Goal: Task Accomplishment & Management: Manage account settings

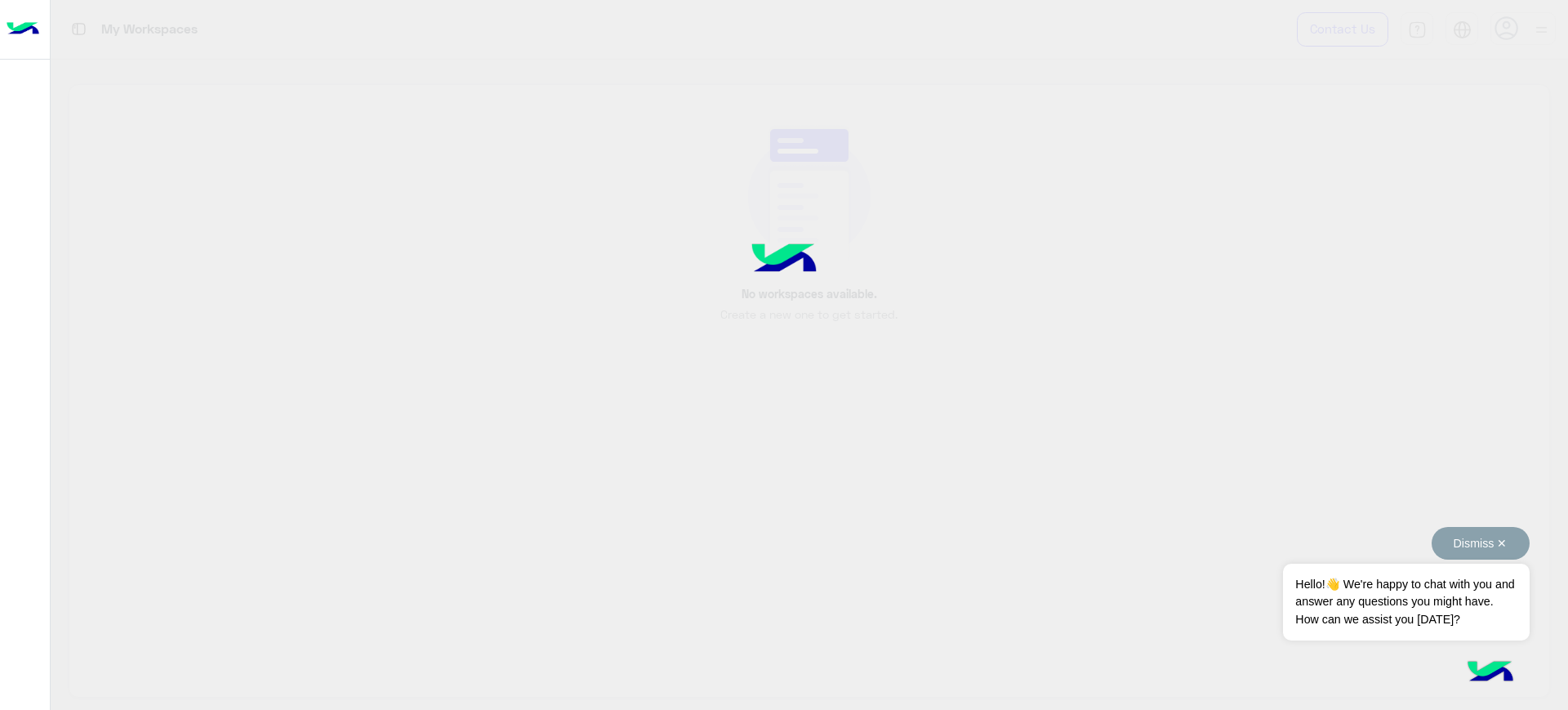
click at [1465, 541] on button "Dismiss ✕" at bounding box center [1481, 543] width 98 height 32
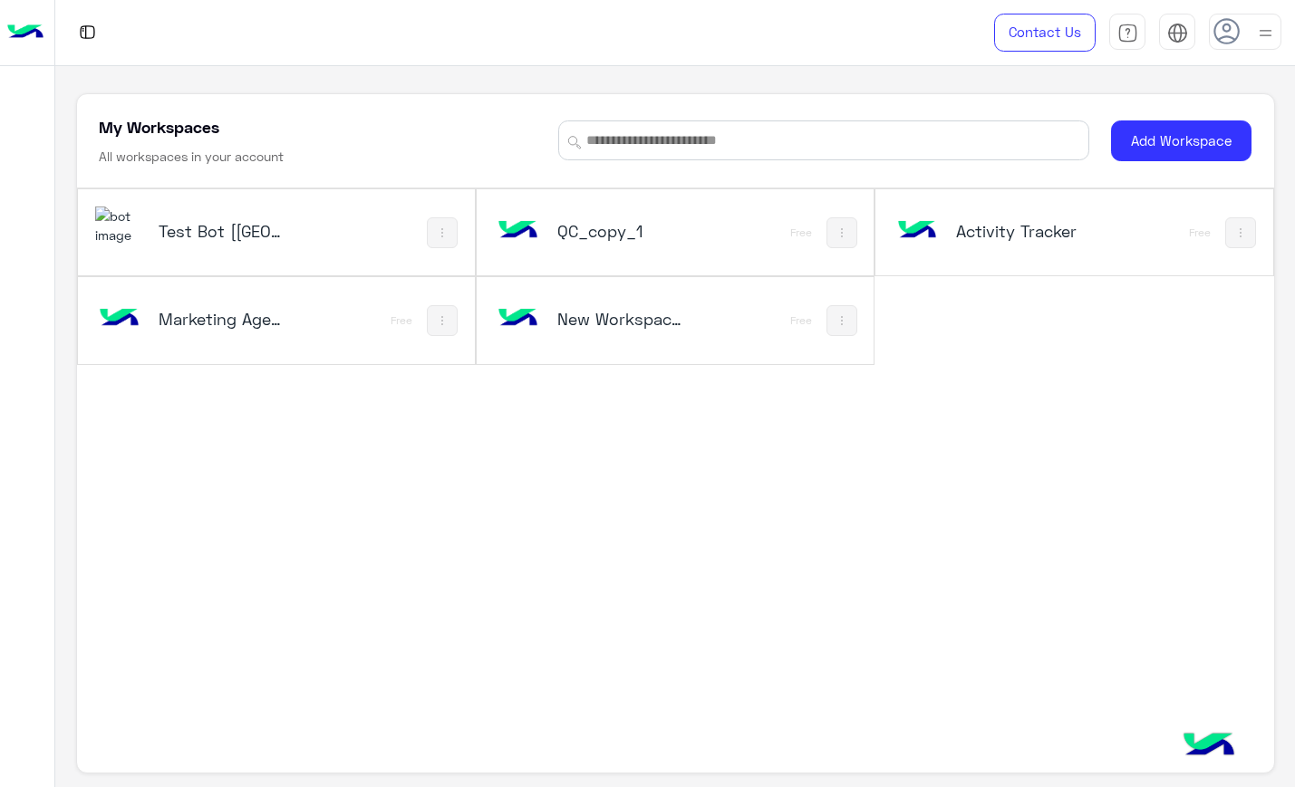
click at [380, 542] on div "Test Bot [QC] QC_copy_1 Free Activity Tracker Free Marketing Agency_copy_1 Free…" at bounding box center [675, 445] width 1197 height 514
click at [316, 261] on div "Test Bot [QC]" at bounding box center [276, 232] width 397 height 86
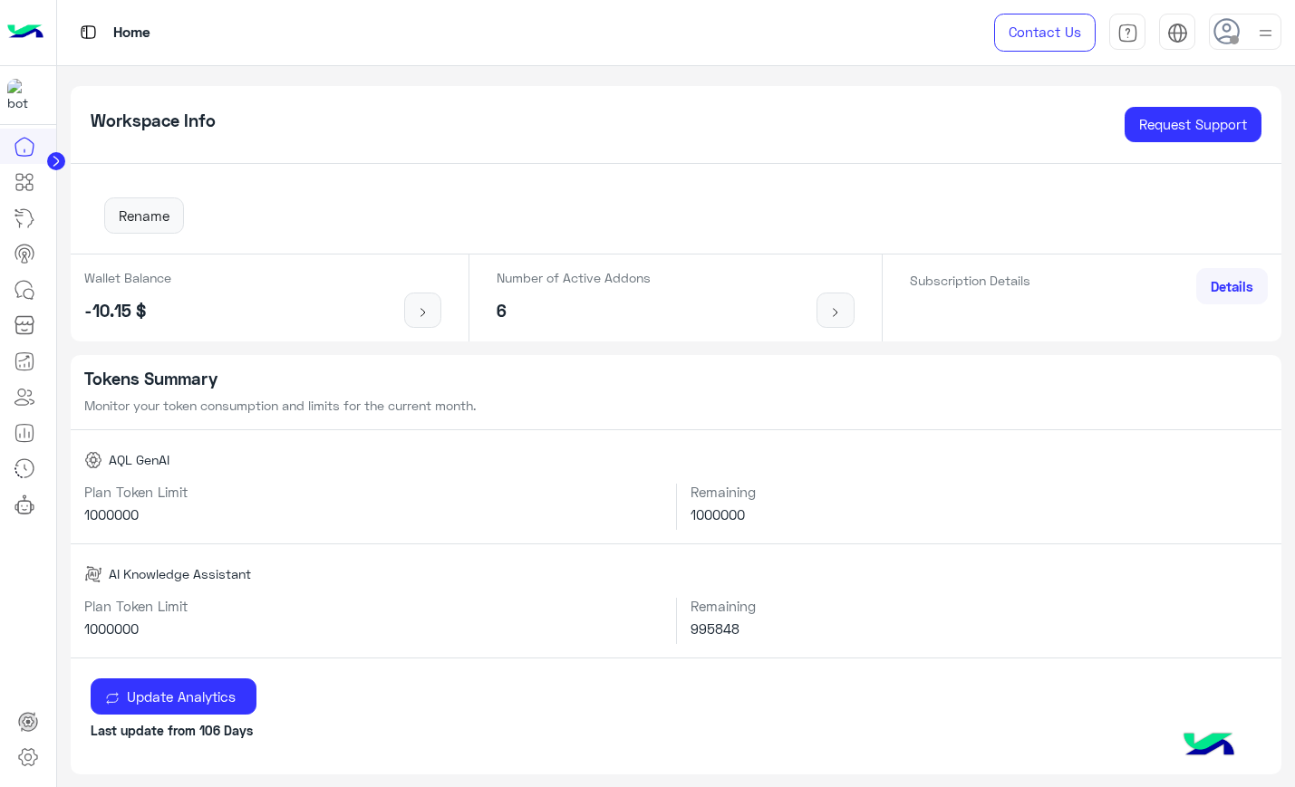
click at [567, 378] on h5 "Tokens Summary" at bounding box center [676, 379] width 1184 height 21
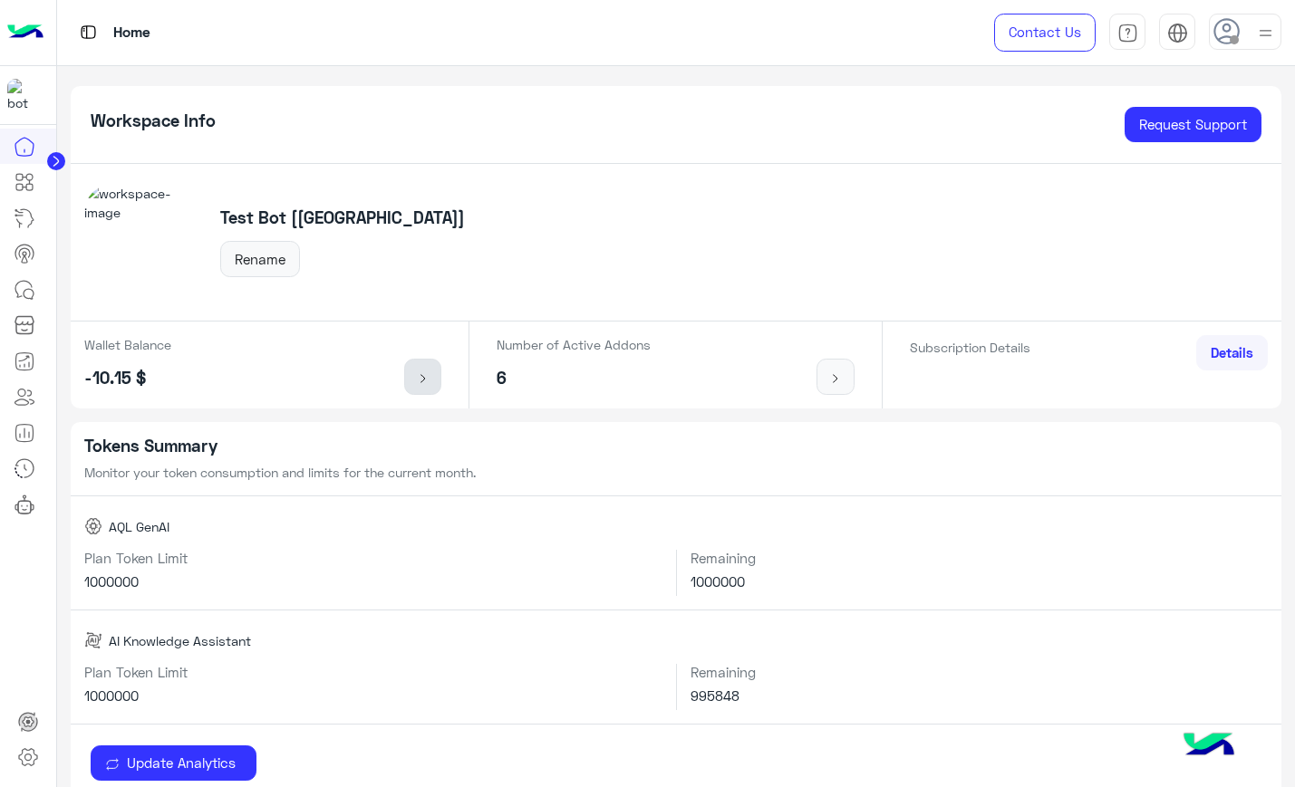
click at [414, 365] on link at bounding box center [423, 377] width 38 height 36
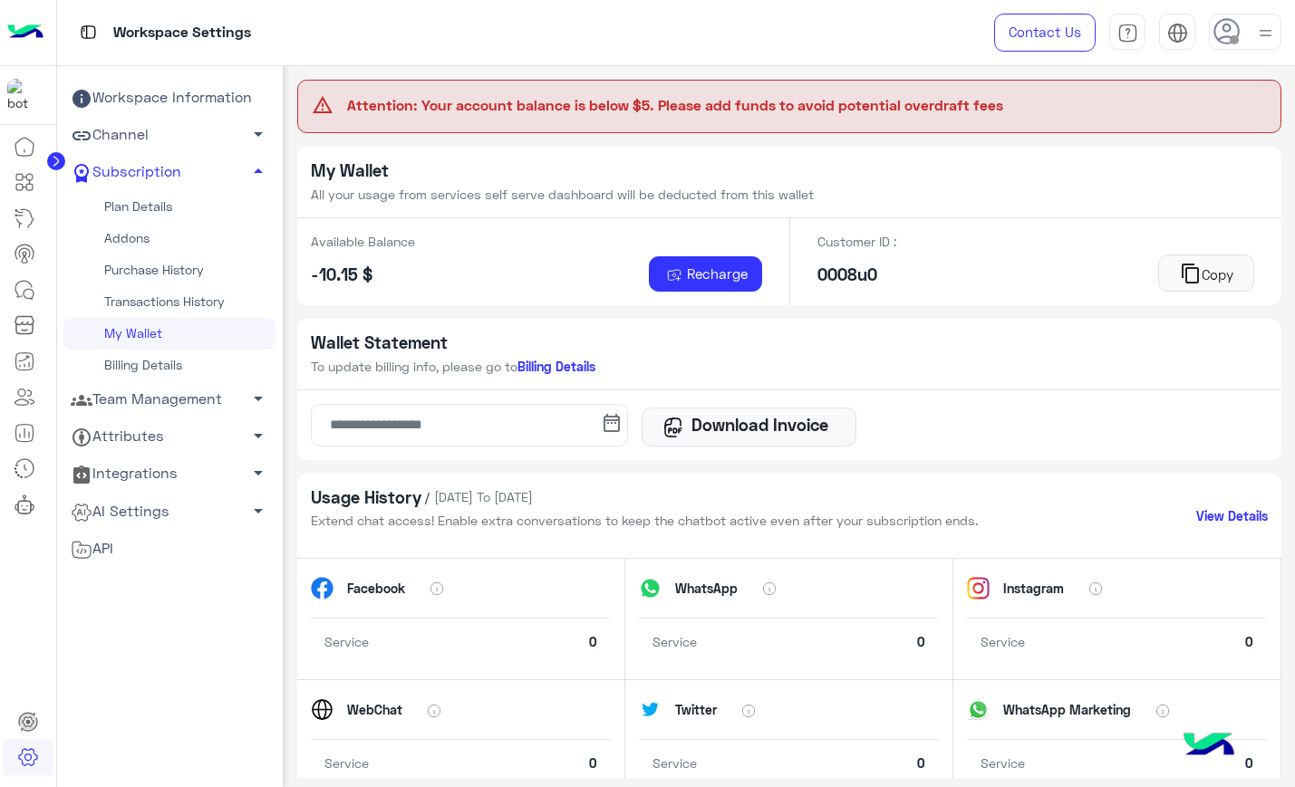
click at [207, 234] on link "Addons" at bounding box center [169, 239] width 212 height 32
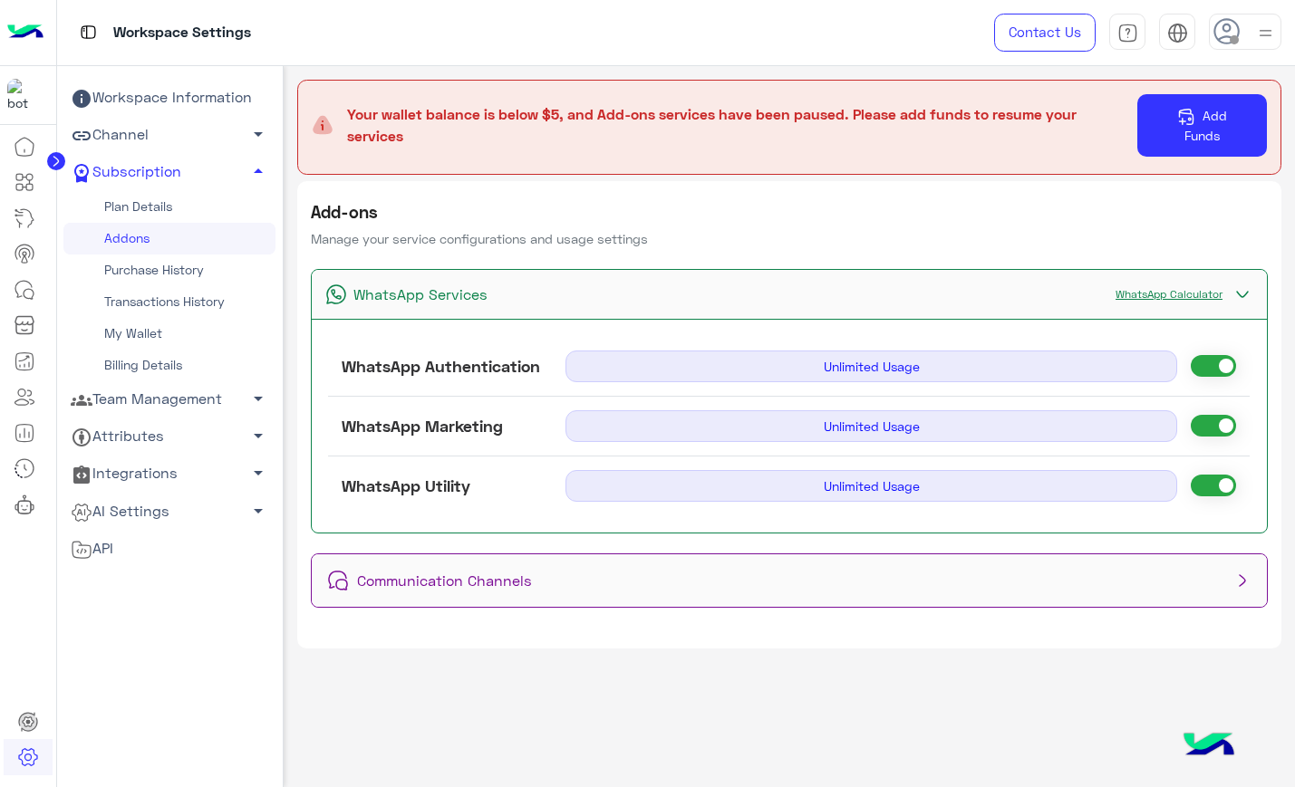
click at [1160, 116] on button "Add Funds" at bounding box center [1202, 125] width 130 height 63
click at [1136, 289] on link "WhatsApp Calculator" at bounding box center [1168, 294] width 125 height 14
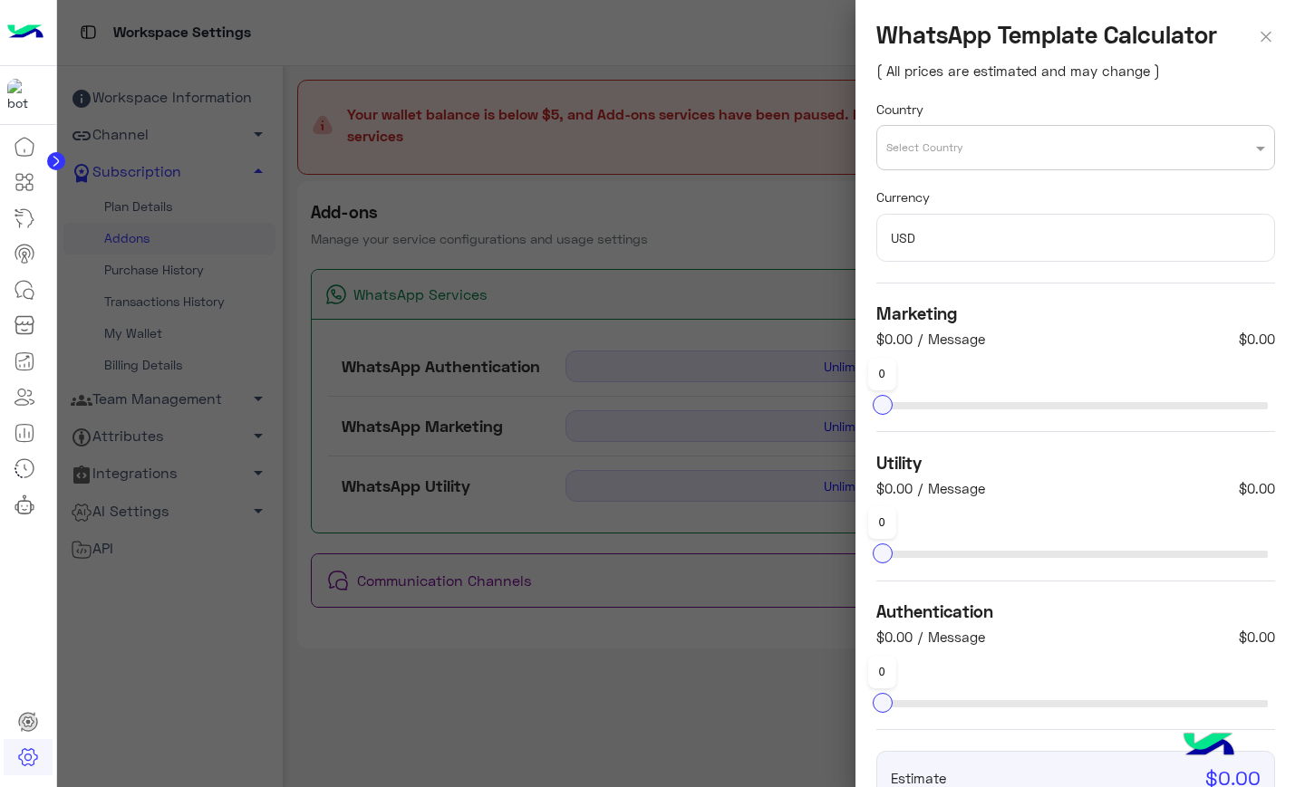
scroll to position [120, 0]
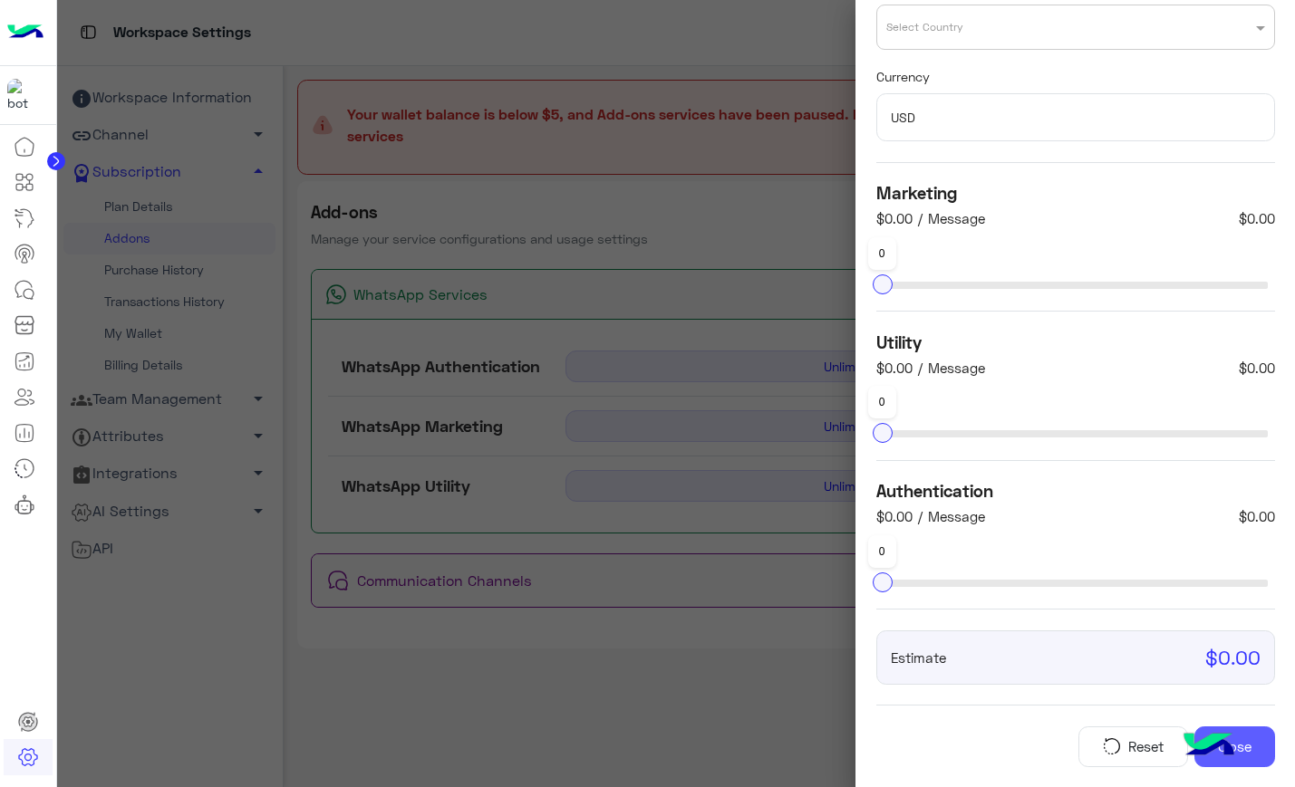
click at [1256, 749] on button "Close" at bounding box center [1234, 747] width 80 height 41
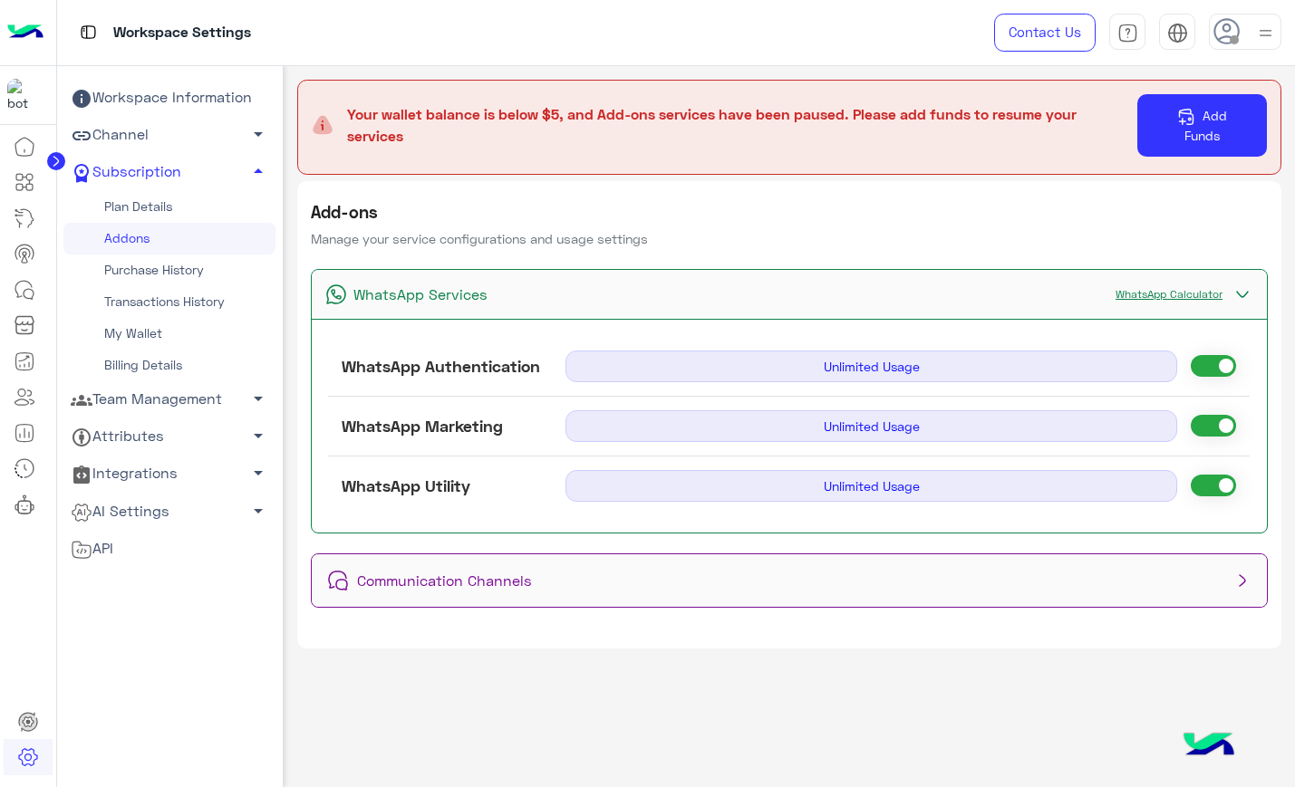
click at [1189, 296] on link "WhatsApp Calculator" at bounding box center [1168, 294] width 125 height 14
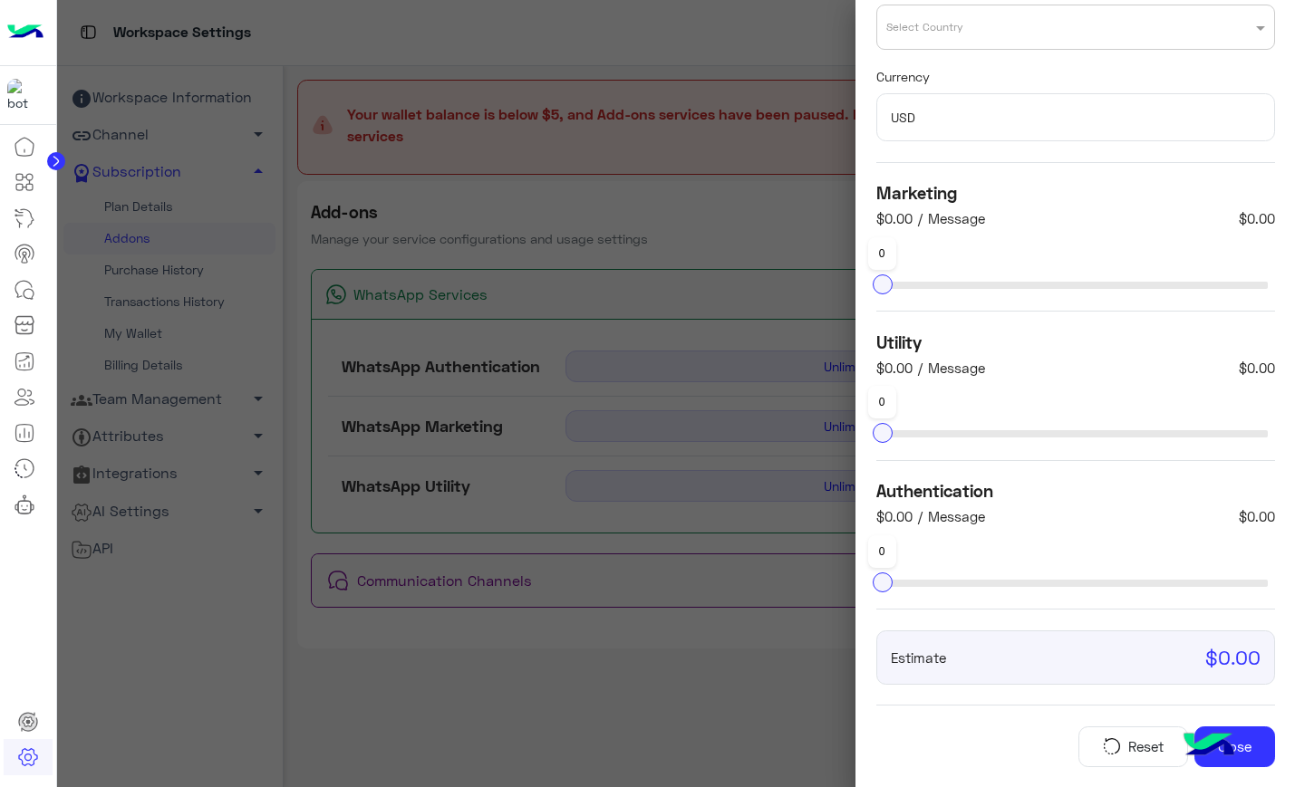
click at [1110, 742] on img "button" at bounding box center [1111, 746] width 25 height 18
click at [1213, 757] on img at bounding box center [1208, 746] width 63 height 63
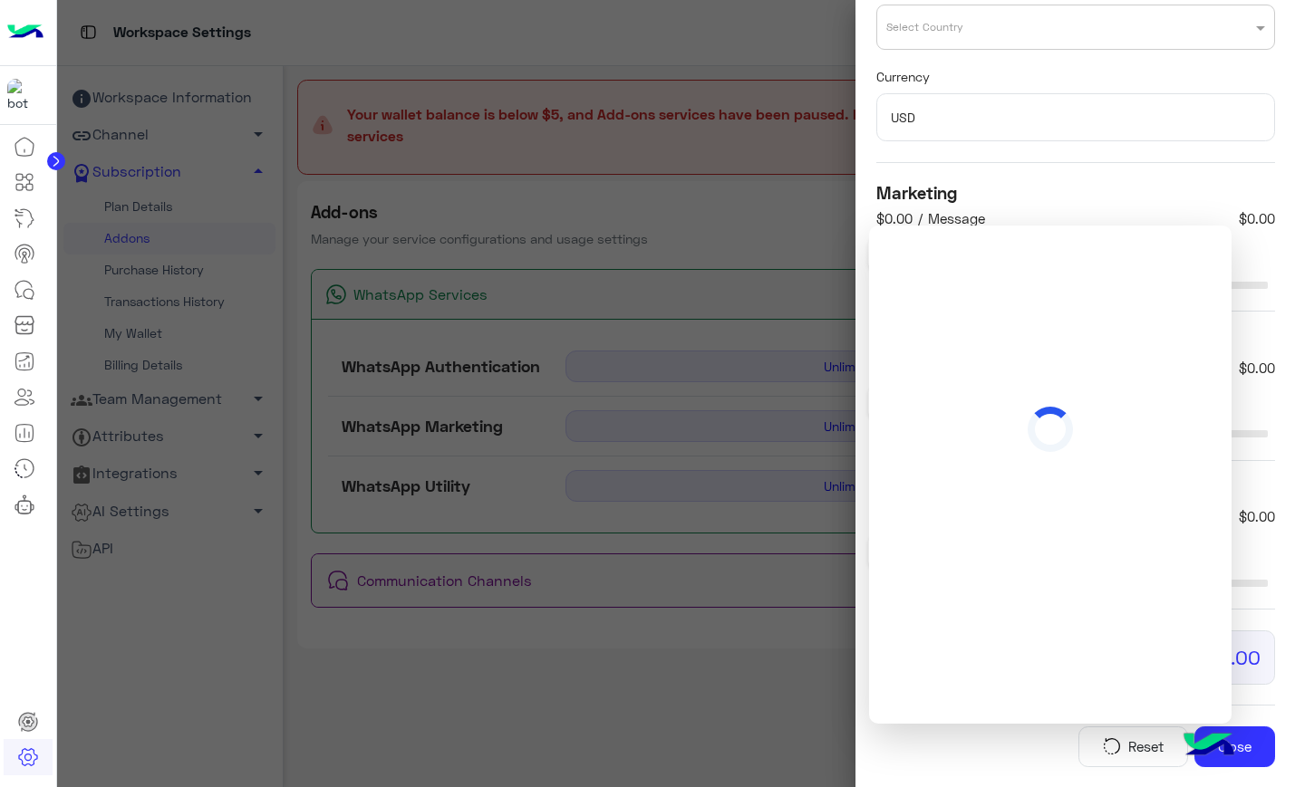
click at [1213, 752] on img at bounding box center [1208, 746] width 63 height 63
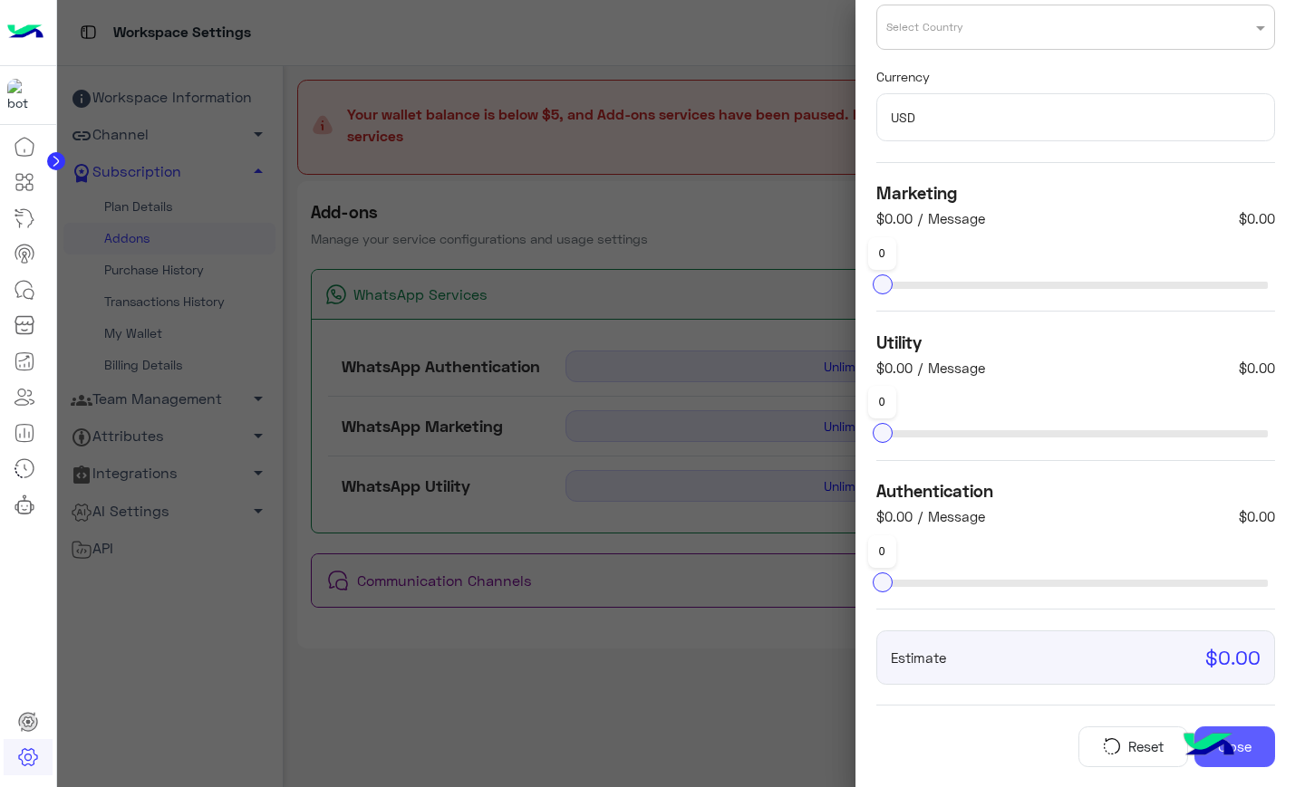
click at [1251, 741] on button "Close" at bounding box center [1234, 747] width 80 height 41
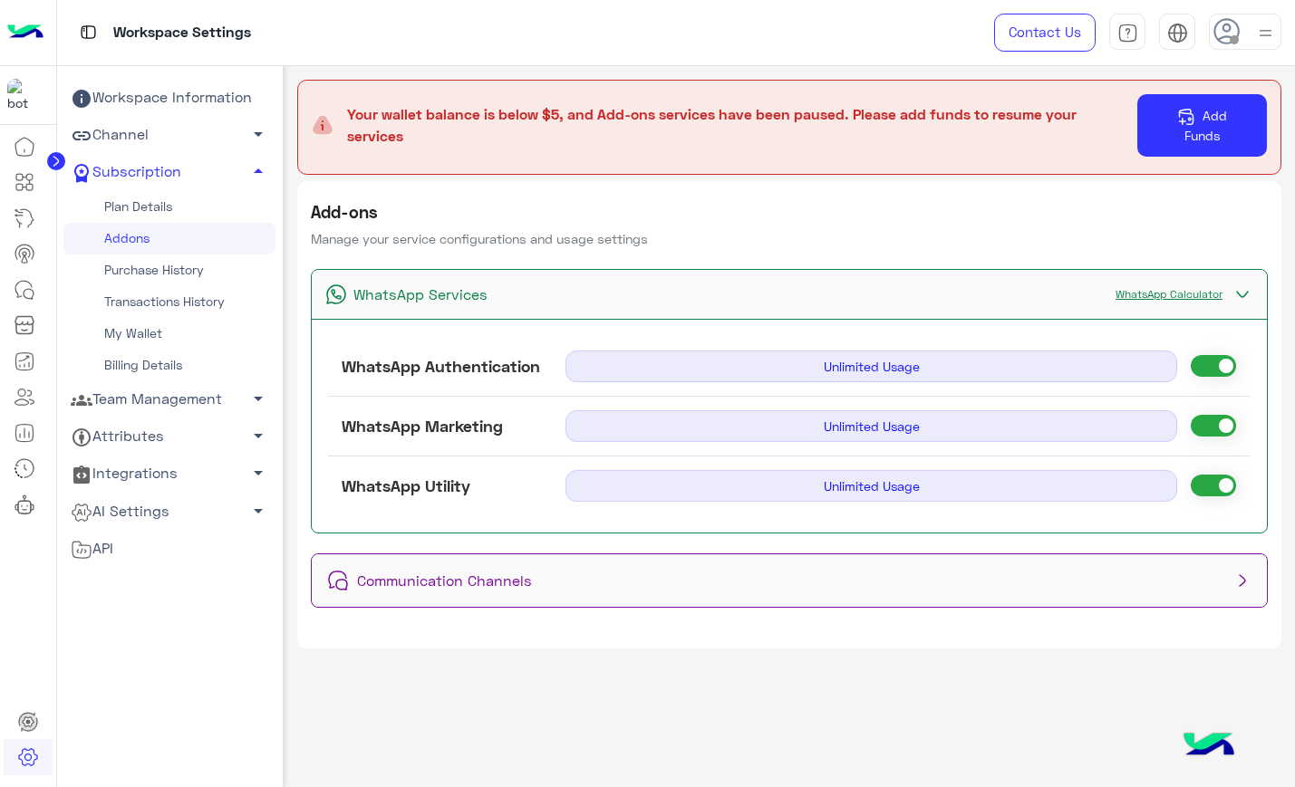
click at [1161, 291] on link "WhatsApp Calculator" at bounding box center [1168, 294] width 125 height 14
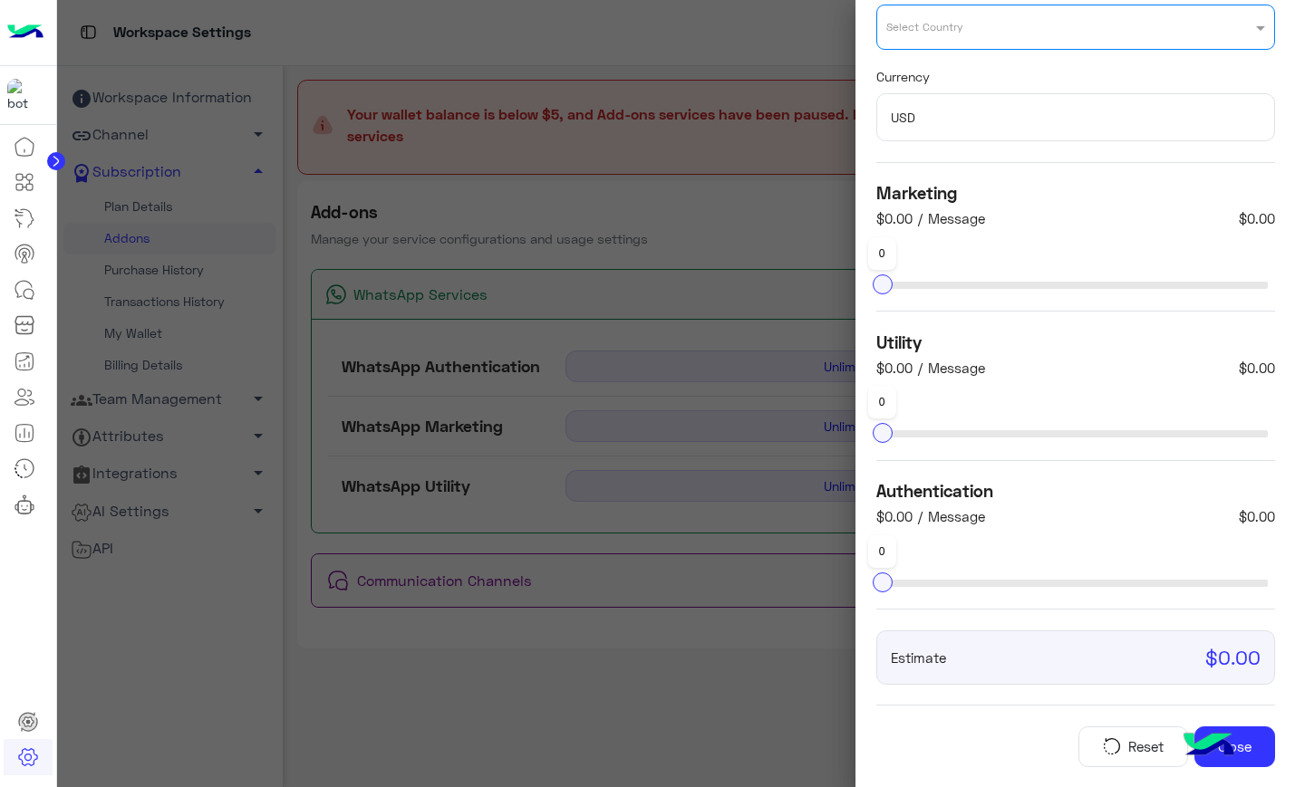
scroll to position [0, 0]
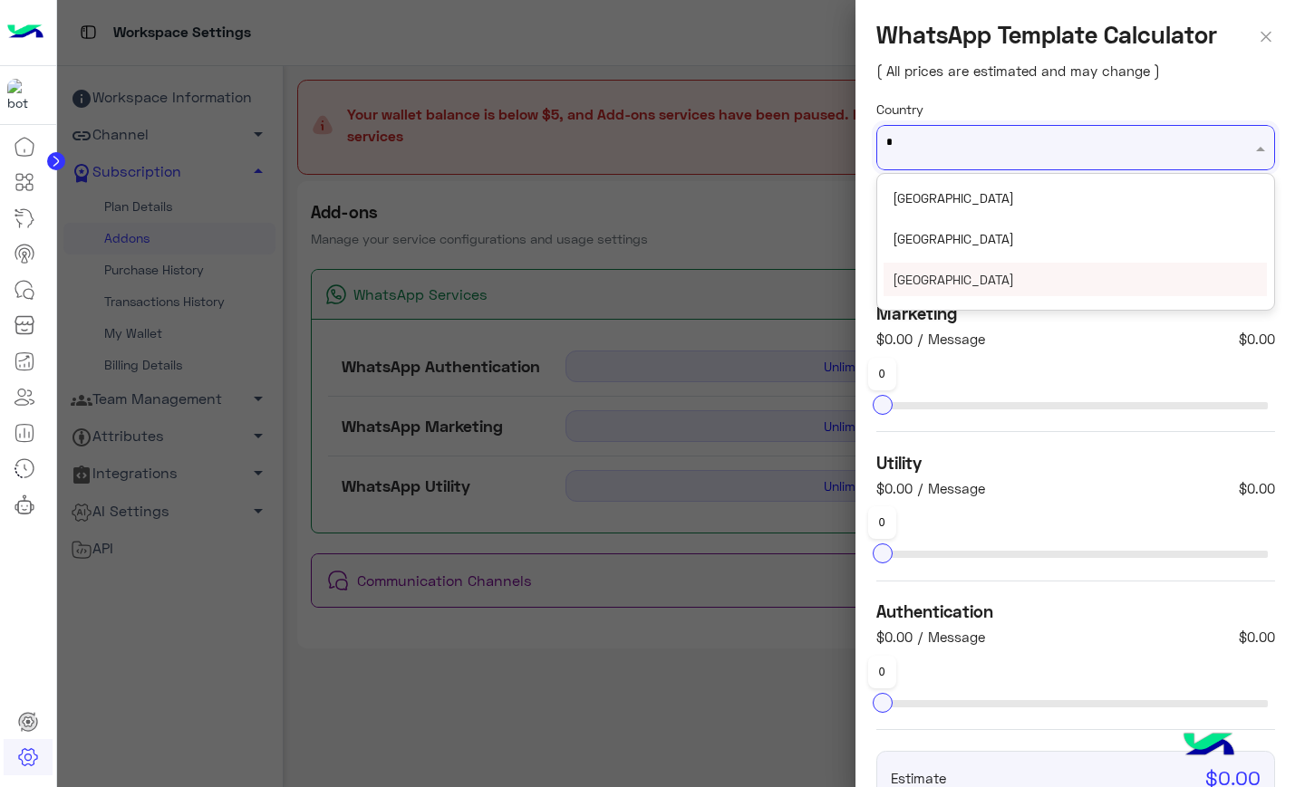
type input "**"
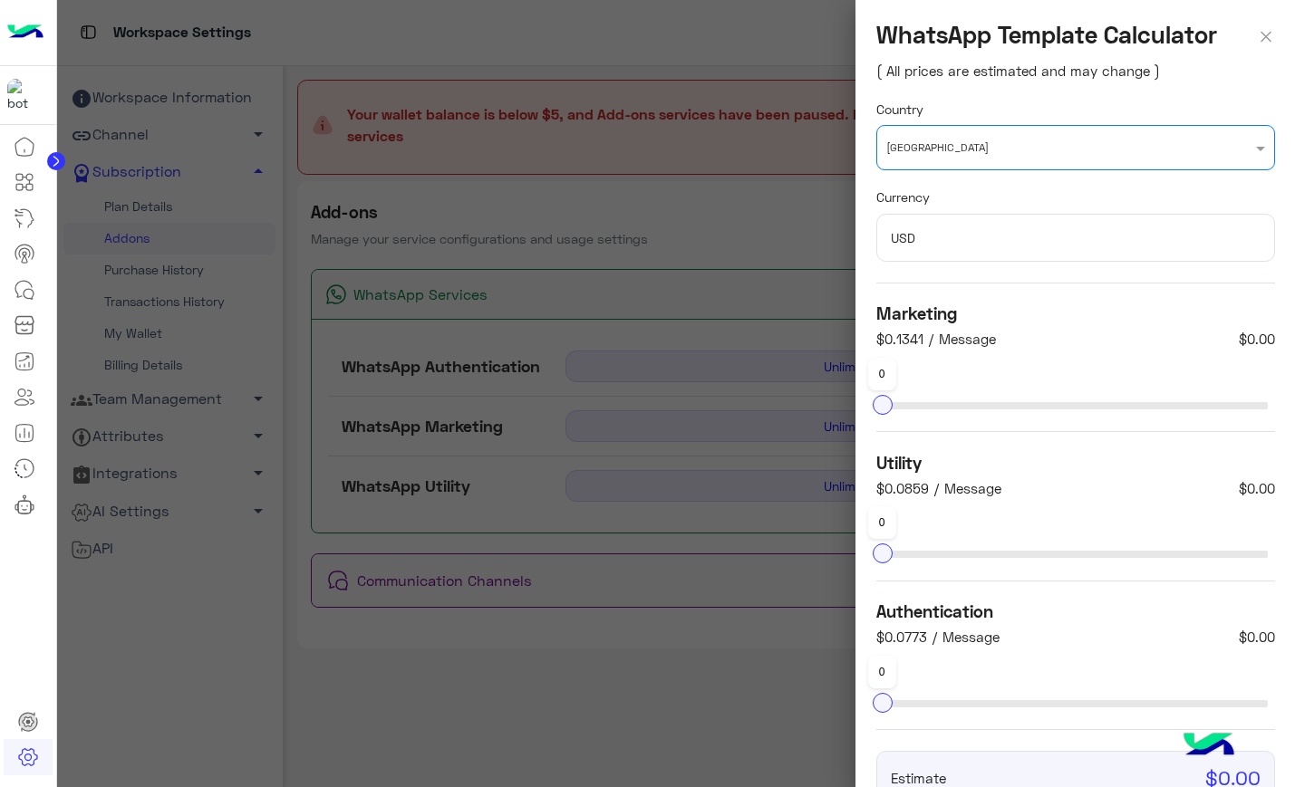
click at [1102, 308] on div "Marketing $0.1341 / Message $0.00" at bounding box center [1075, 328] width 399 height 51
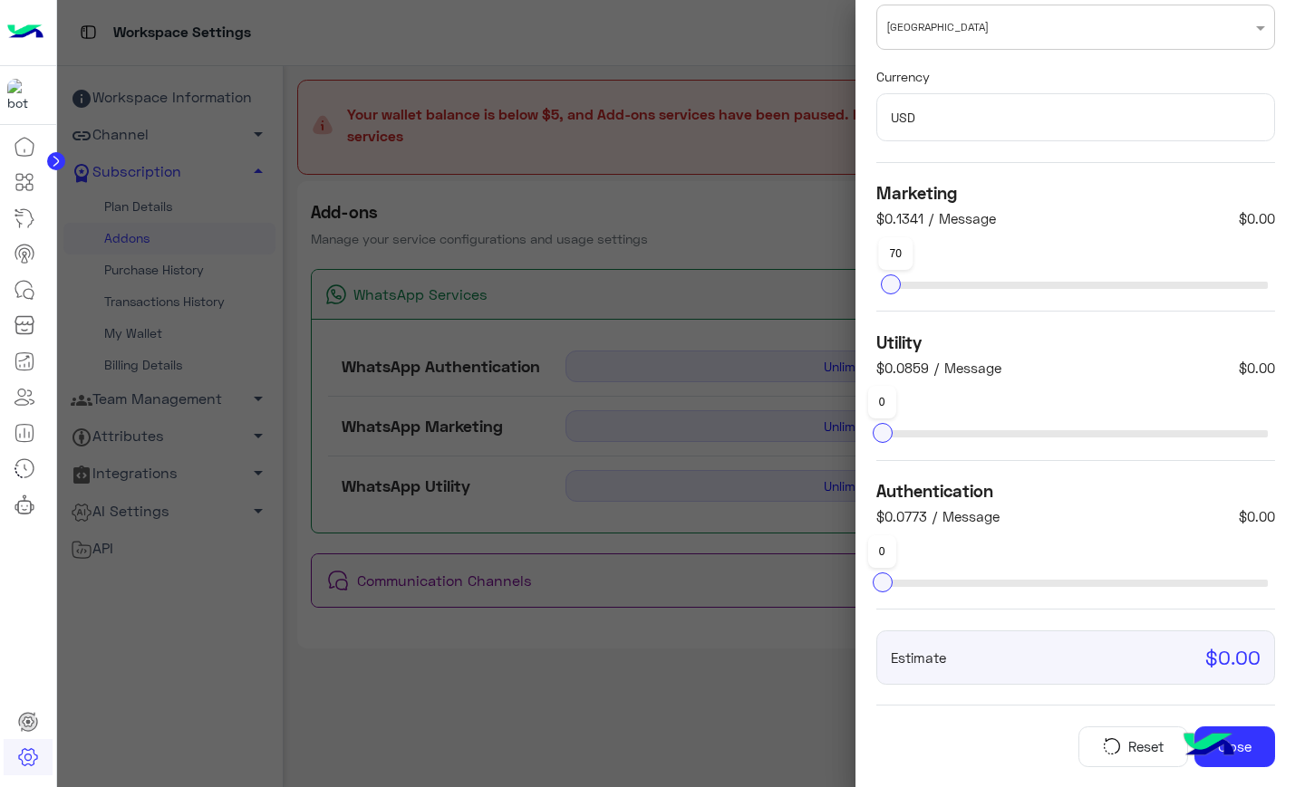
drag, startPoint x: 891, startPoint y: 288, endPoint x: 1001, endPoint y: 274, distance: 111.4
click at [900, 274] on div at bounding box center [890, 284] width 20 height 20
drag, startPoint x: 1001, startPoint y: 283, endPoint x: 867, endPoint y: 303, distance: 135.5
click at [867, 303] on form "Country Select Country Egypt Currency USD Marketing $0.1341 / Message $710.73 5…" at bounding box center [1074, 383] width 439 height 809
drag, startPoint x: 882, startPoint y: 424, endPoint x: 983, endPoint y: 431, distance: 100.8
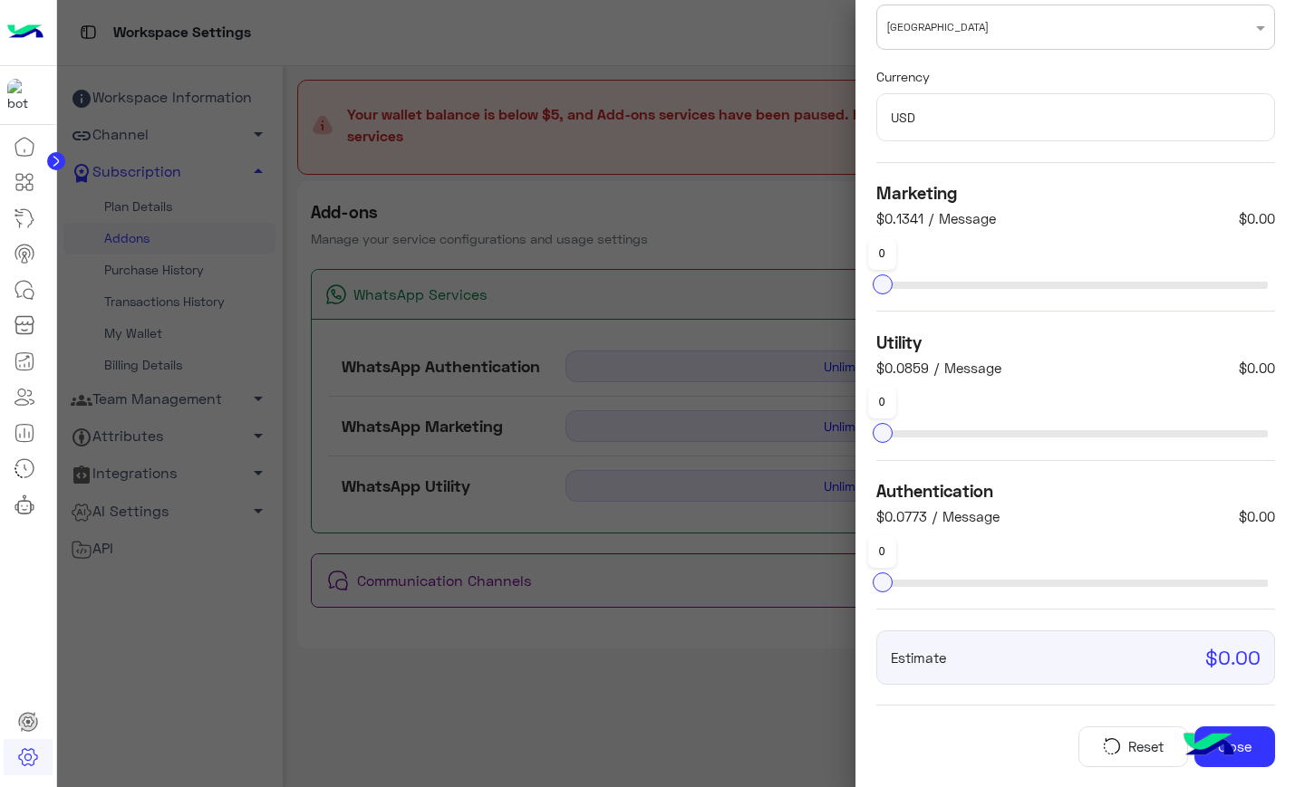
click at [892, 431] on div at bounding box center [882, 433] width 20 height 20
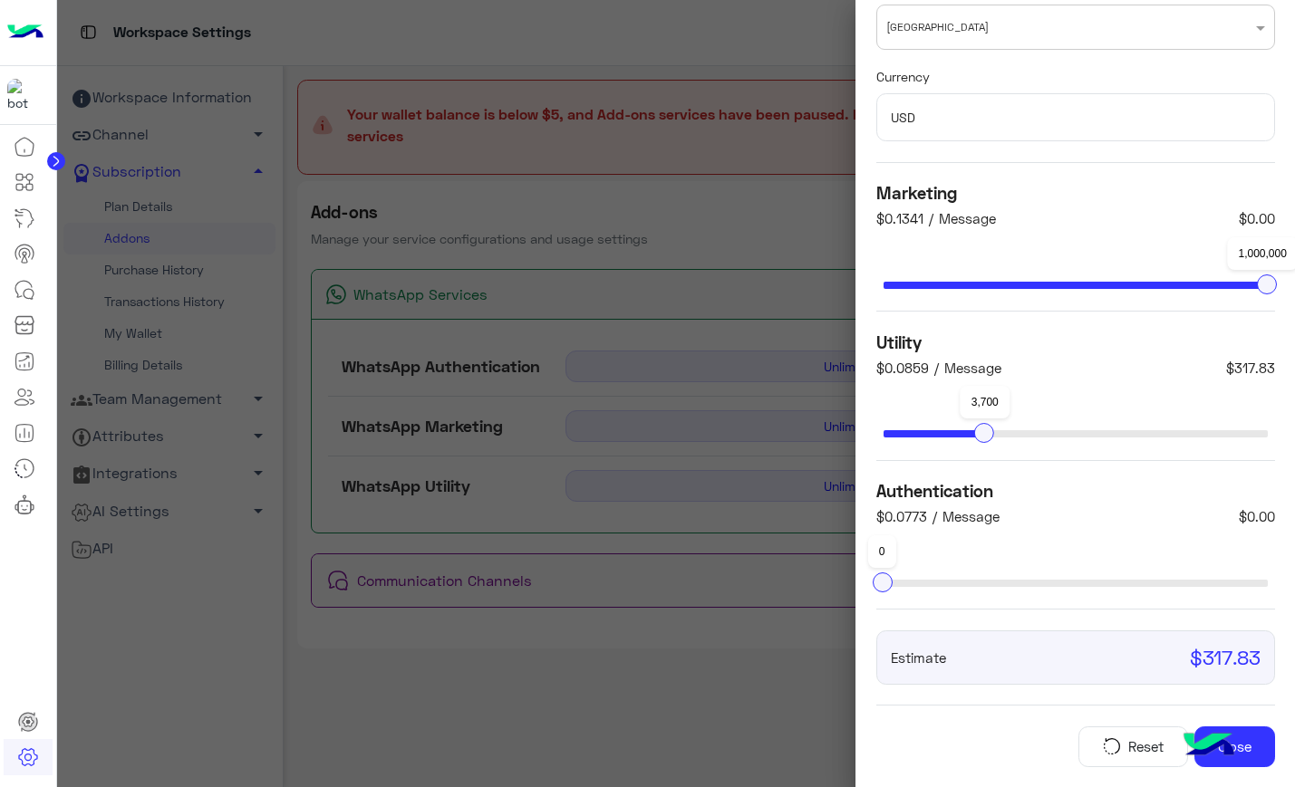
drag, startPoint x: 1063, startPoint y: 283, endPoint x: 1270, endPoint y: 297, distance: 208.0
click at [1270, 297] on form "Country Select Country Egypt Currency USD Marketing $0.1341 / Message $0.00 1,0…" at bounding box center [1074, 383] width 439 height 809
drag, startPoint x: 1227, startPoint y: 435, endPoint x: 1307, endPoint y: 437, distance: 80.6
click at [1294, 437] on html "Workspace Settings Contact Us Help Center عربي English Workspace Information Ch…" at bounding box center [647, 393] width 1295 height 787
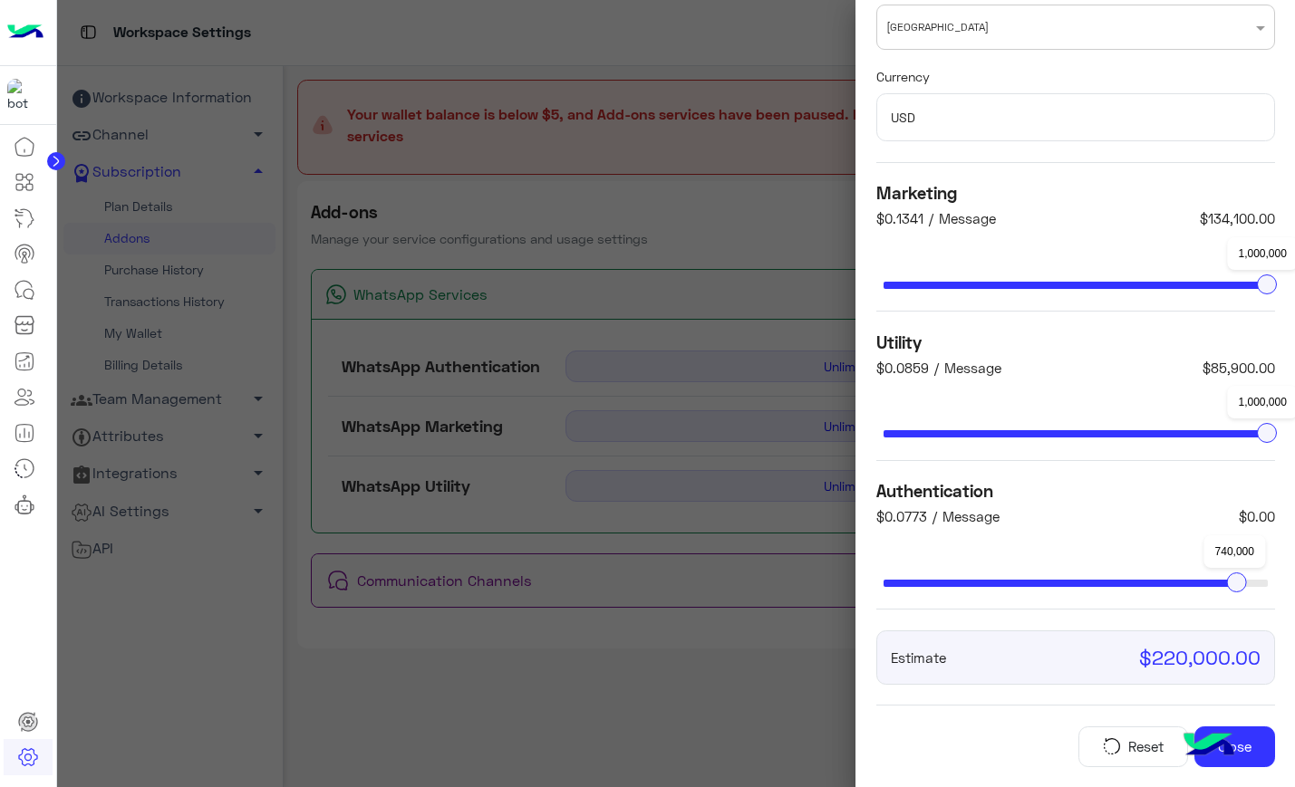
drag, startPoint x: 1231, startPoint y: 578, endPoint x: 1319, endPoint y: 567, distance: 88.5
click at [1294, 567] on html "Workspace Settings Contact Us Help Center عربي English Workspace Information Ch…" at bounding box center [647, 393] width 1295 height 787
click at [1114, 741] on img "button" at bounding box center [1111, 746] width 25 height 18
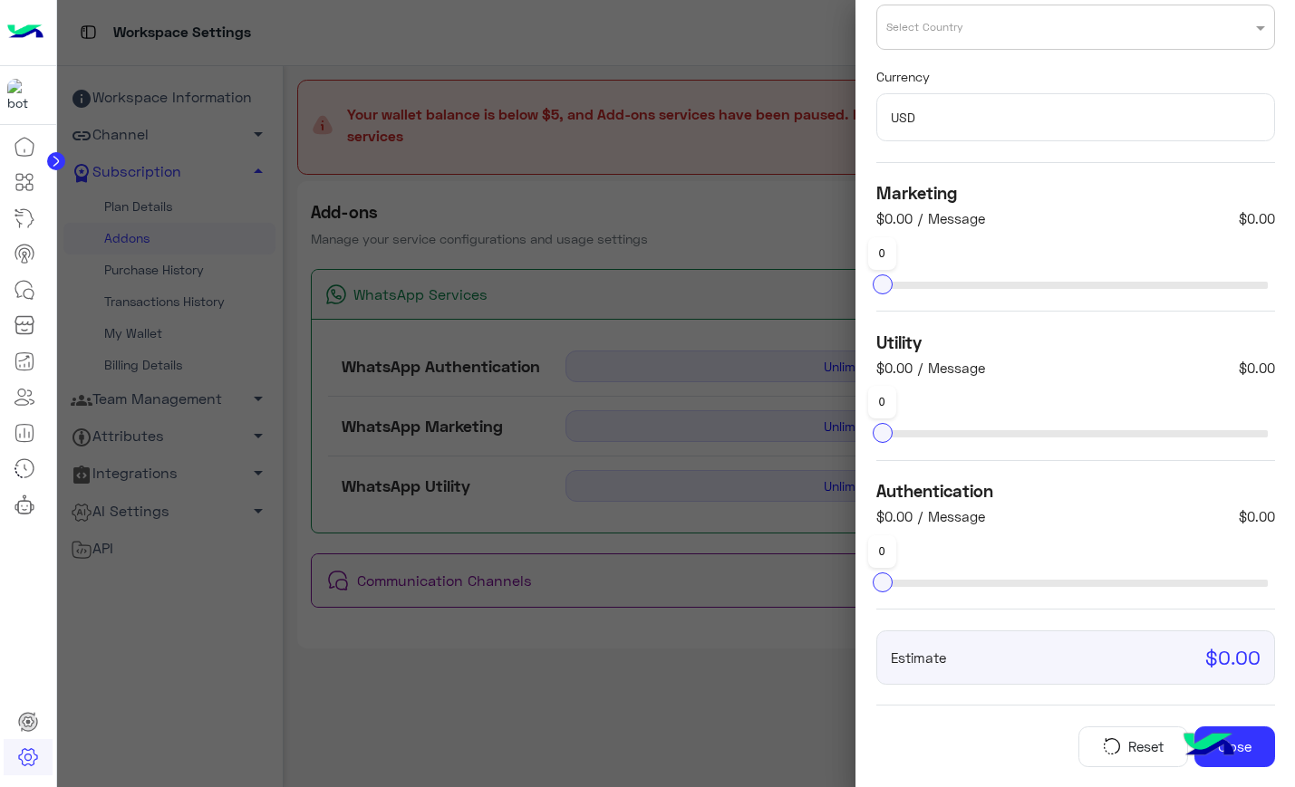
drag, startPoint x: 880, startPoint y: 279, endPoint x: 994, endPoint y: 277, distance: 114.2
click at [994, 277] on div "0" at bounding box center [1075, 282] width 399 height 43
click at [996, 278] on div "0" at bounding box center [1075, 282] width 399 height 43
click at [996, 282] on div "0" at bounding box center [1075, 282] width 399 height 43
click at [1025, 31] on div "Select Country" at bounding box center [1064, 27] width 374 height 16
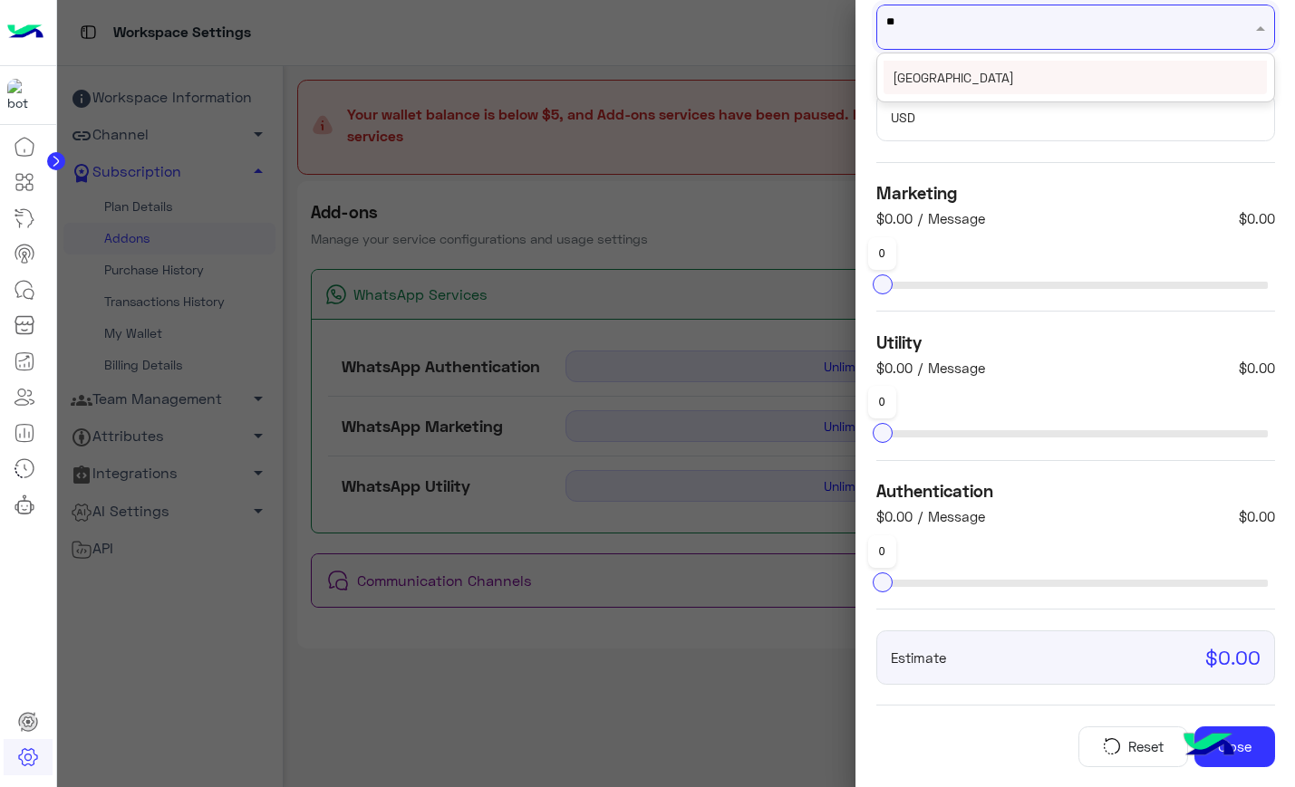
type input "***"
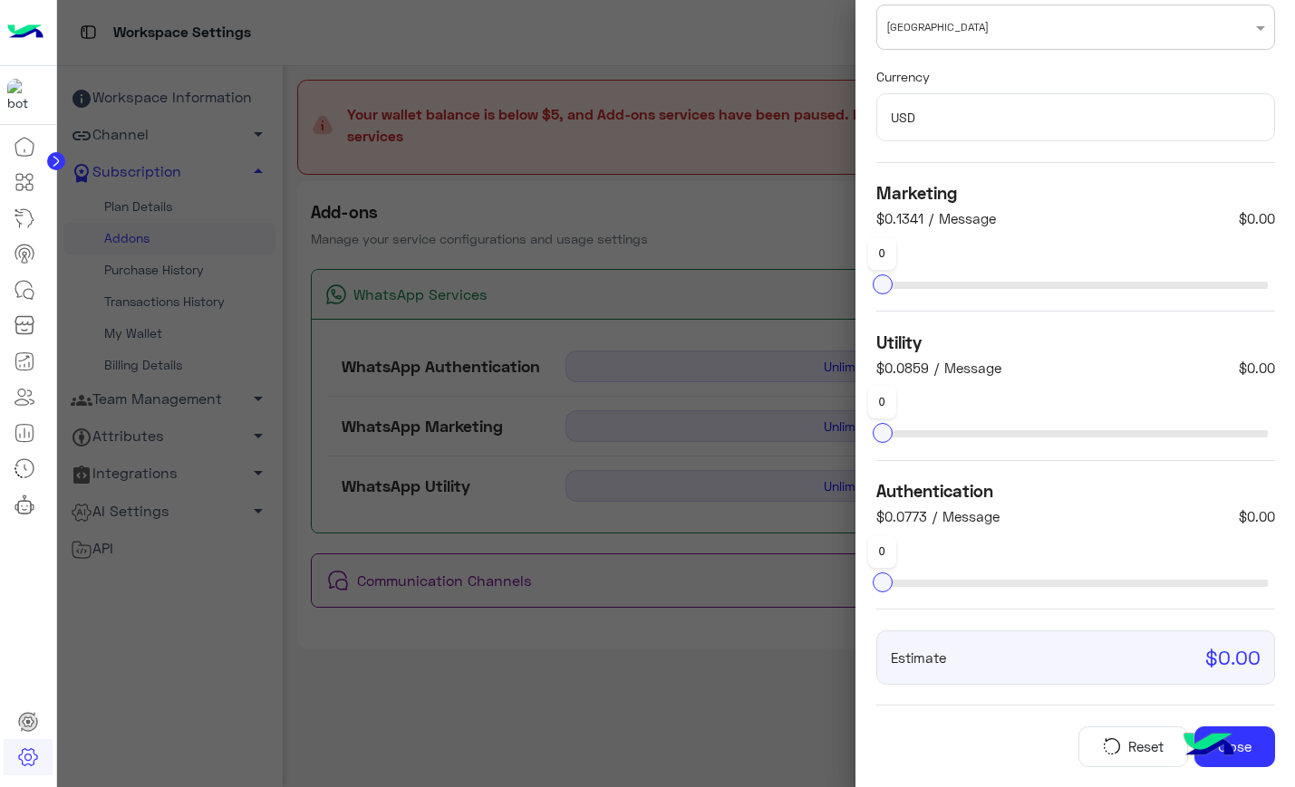
click at [876, 283] on div at bounding box center [882, 284] width 20 height 20
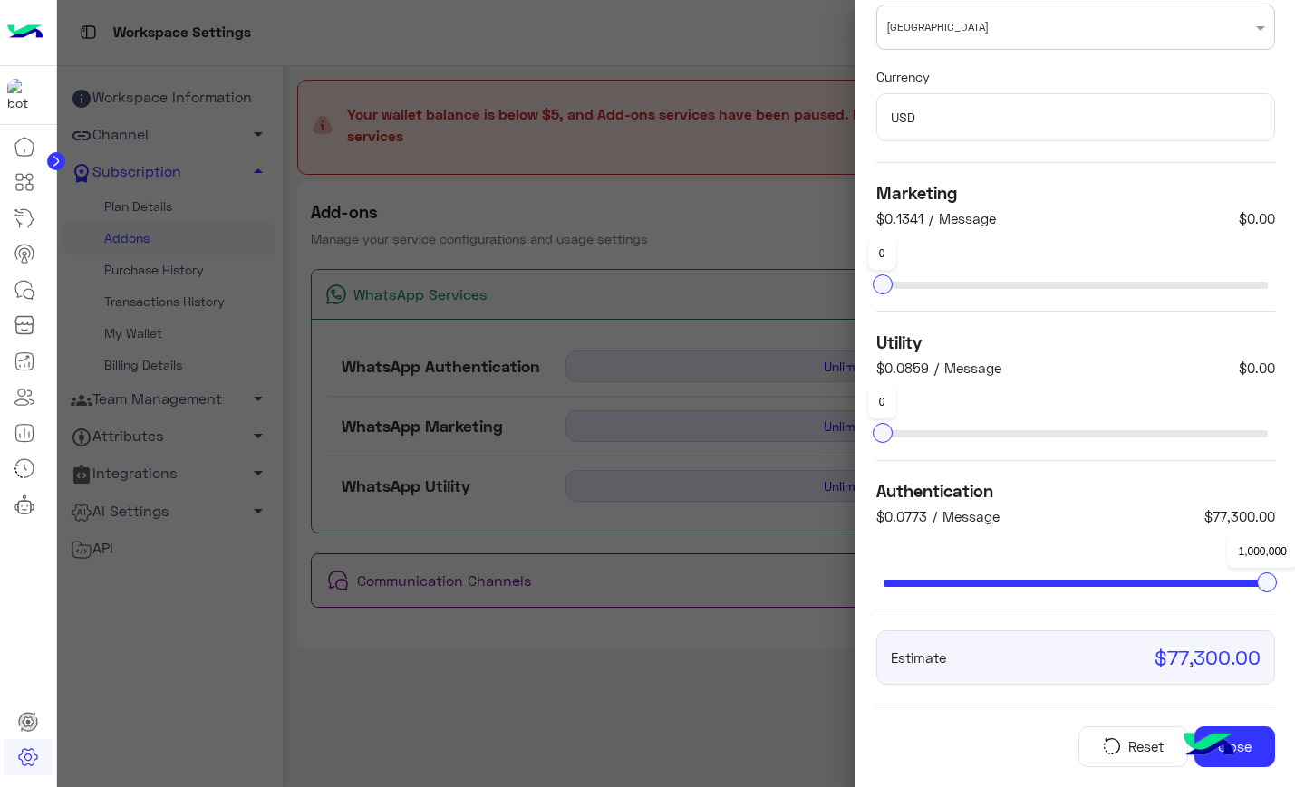
click at [1088, 737] on button "Reset" at bounding box center [1133, 747] width 110 height 41
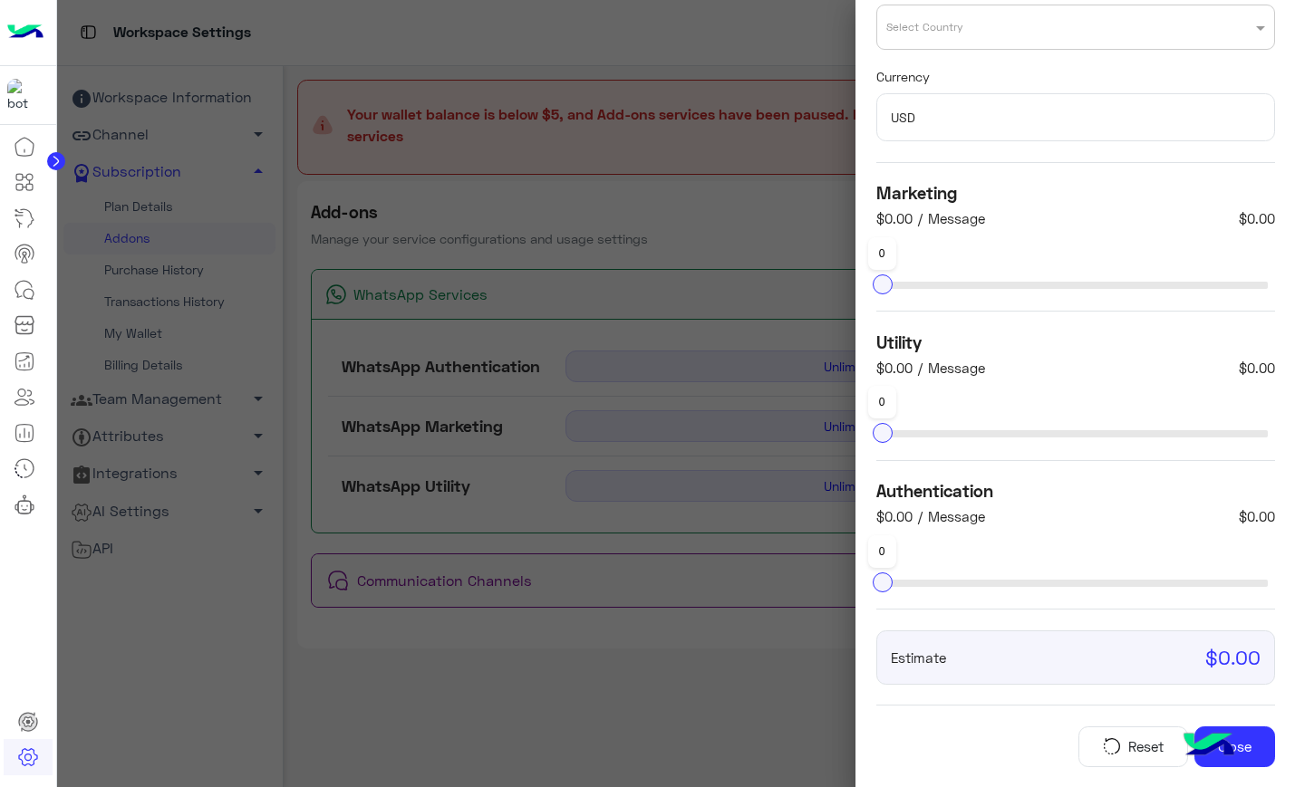
scroll to position [0, 0]
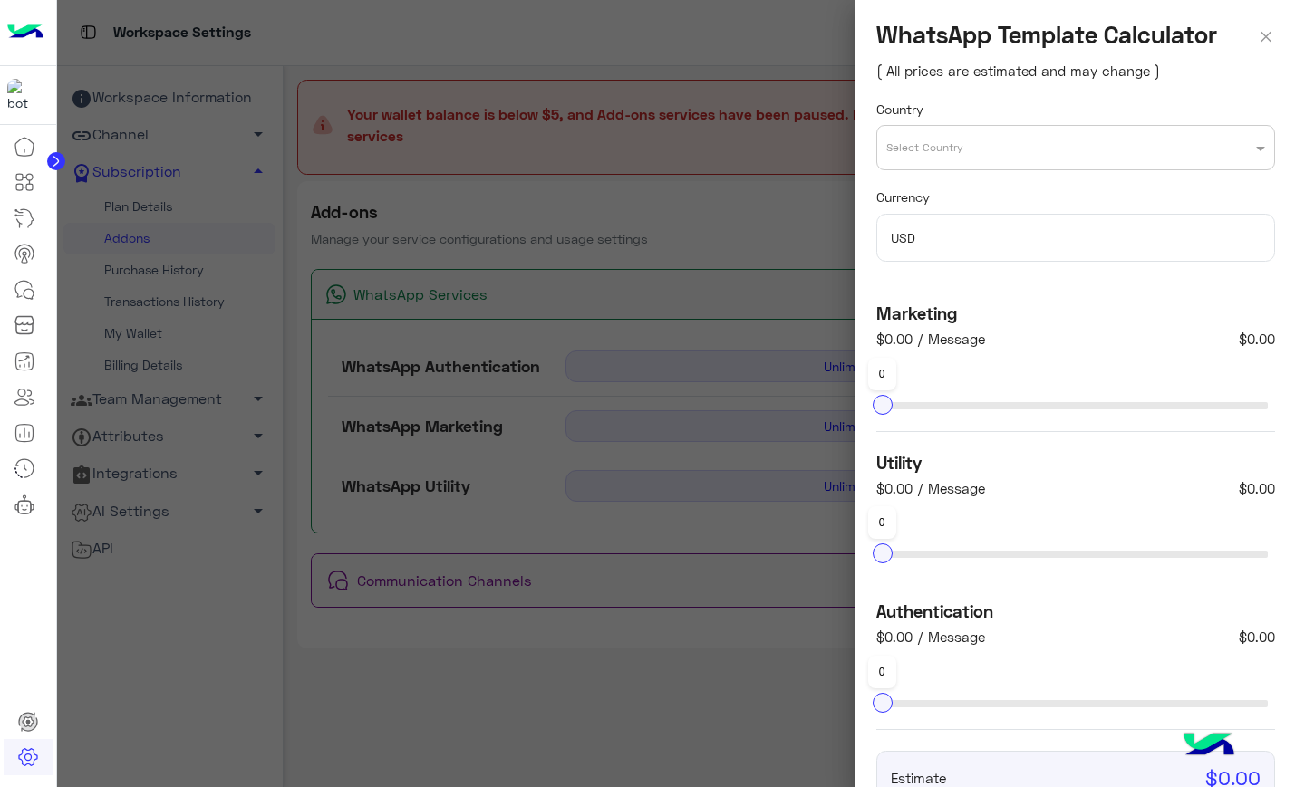
click at [1260, 34] on img at bounding box center [1265, 34] width 18 height 26
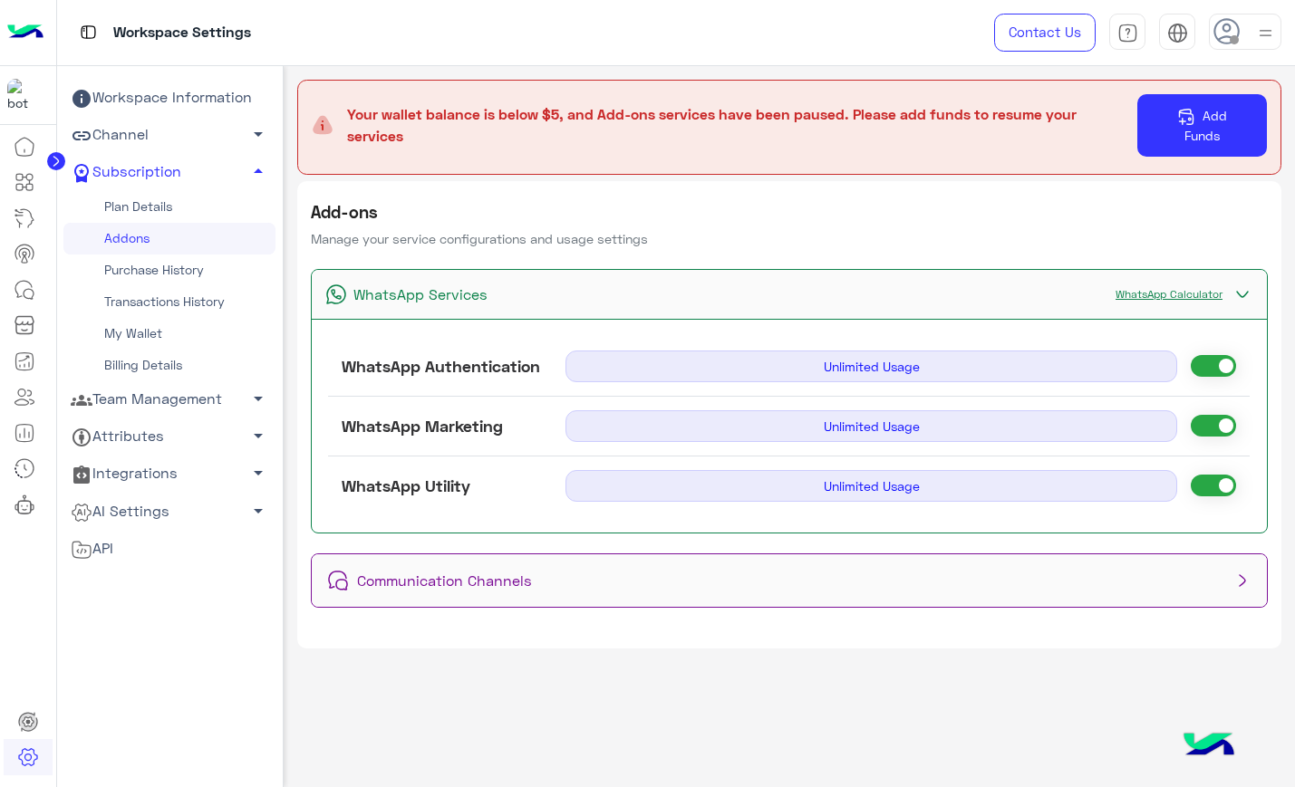
click at [527, 582] on span "Communication Channels" at bounding box center [442, 581] width 182 height 22
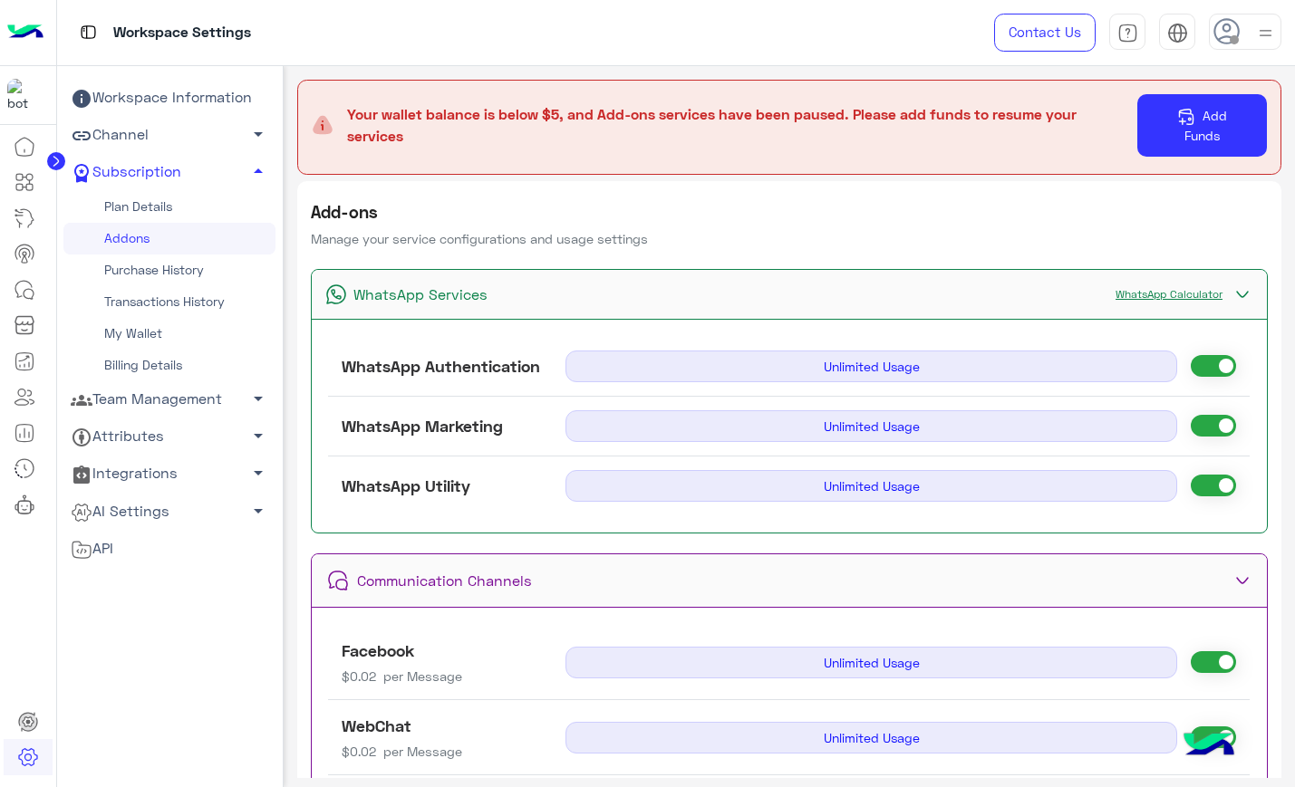
scroll to position [130, 0]
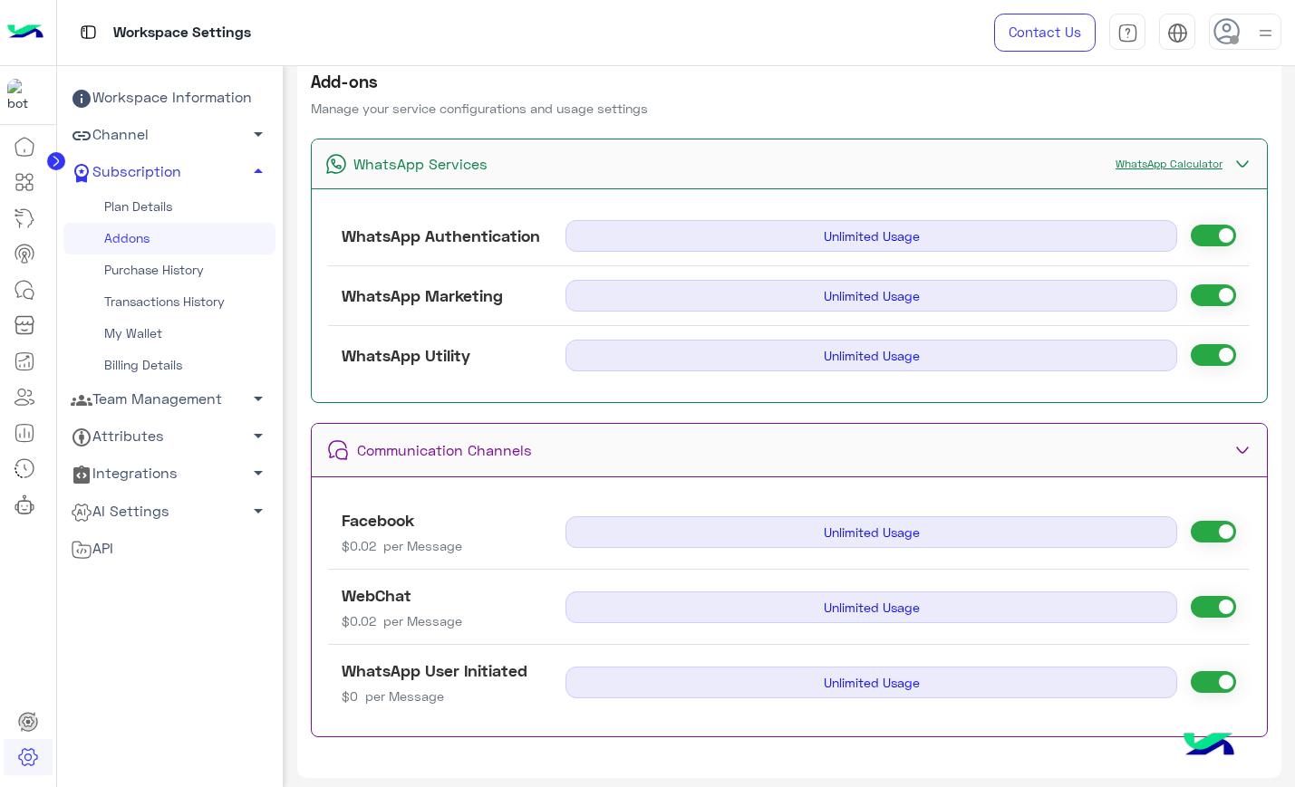
click at [207, 140] on link "Channel arrow_drop_down" at bounding box center [169, 135] width 212 height 37
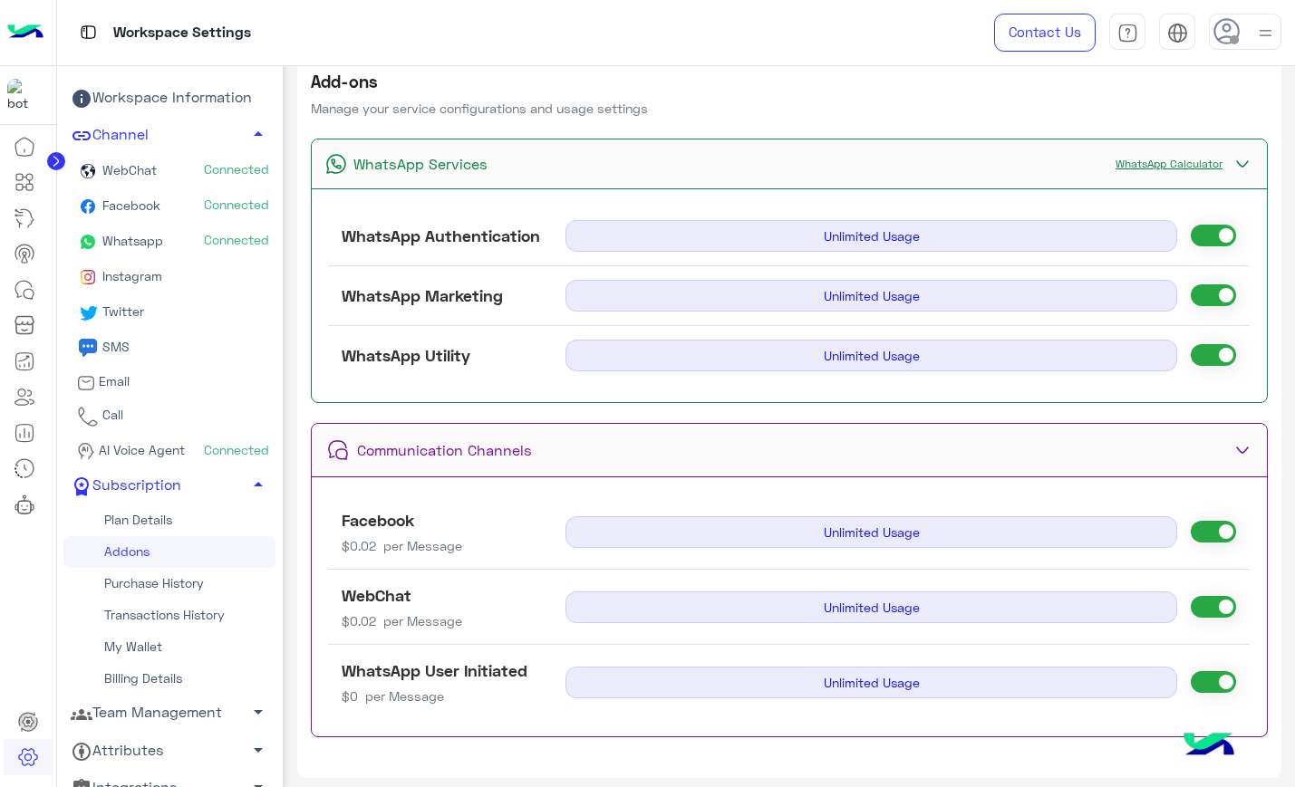
click at [624, 460] on div "Communication Channels" at bounding box center [790, 450] width 956 height 53
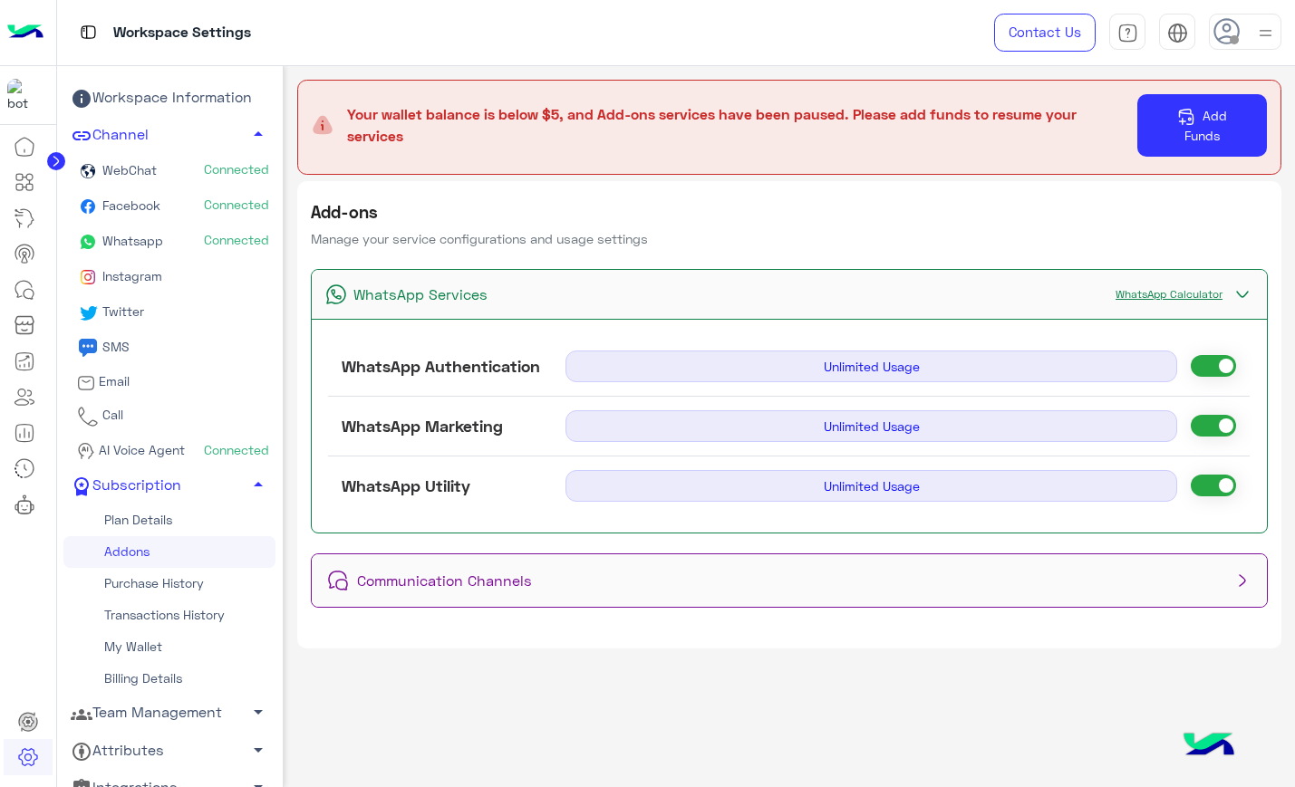
scroll to position [0, 0]
click at [731, 282] on div "WhatsApp Services WhatsApp Calculator" at bounding box center [790, 295] width 956 height 50
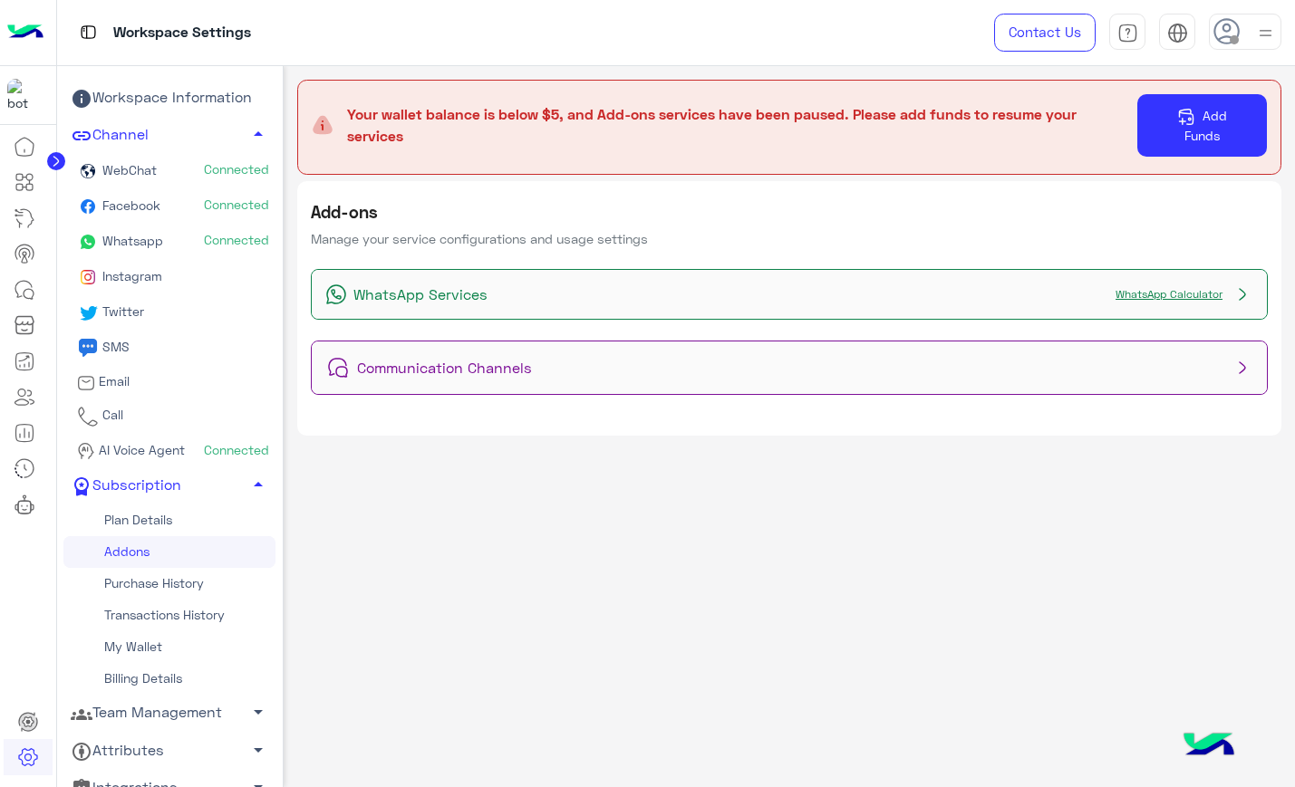
click at [731, 282] on div "WhatsApp Services WhatsApp Calculator" at bounding box center [790, 295] width 956 height 50
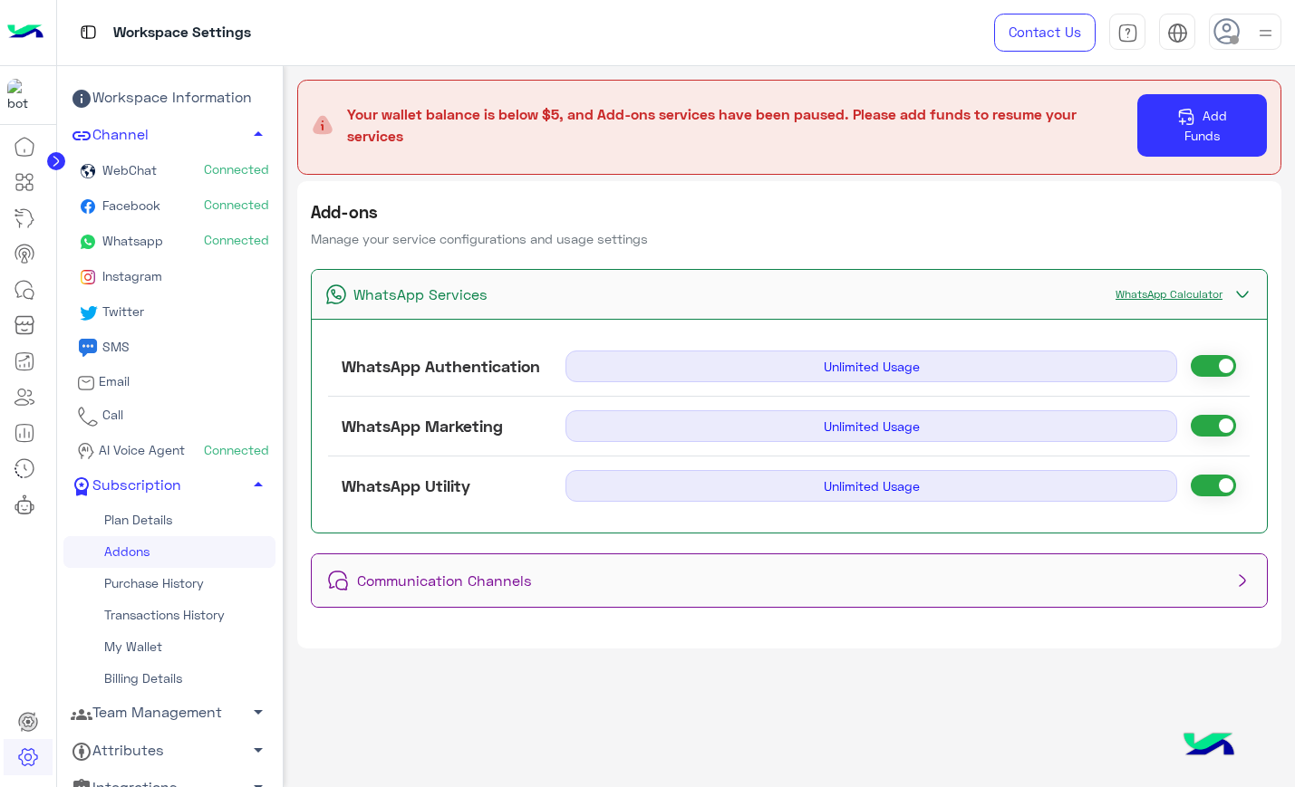
click at [667, 574] on div "Communication Channels" at bounding box center [790, 580] width 956 height 53
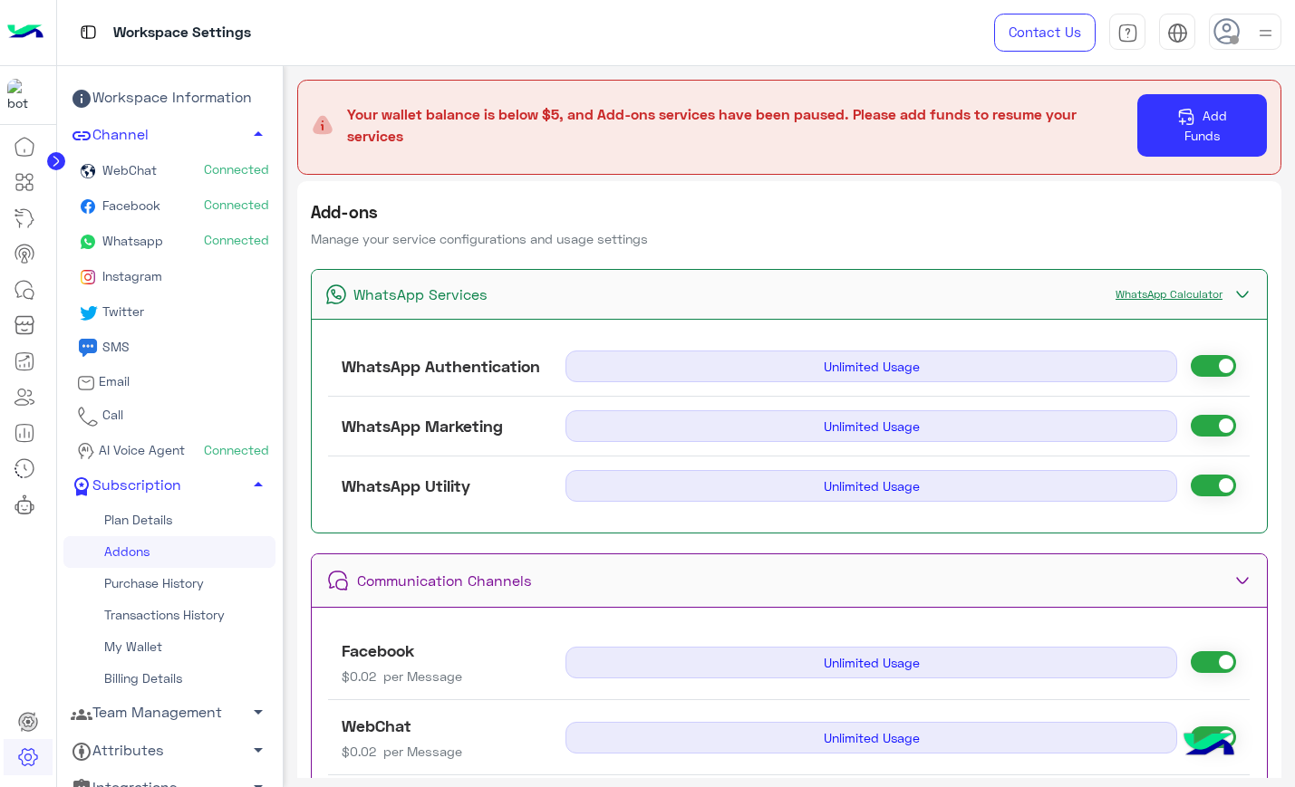
scroll to position [130, 0]
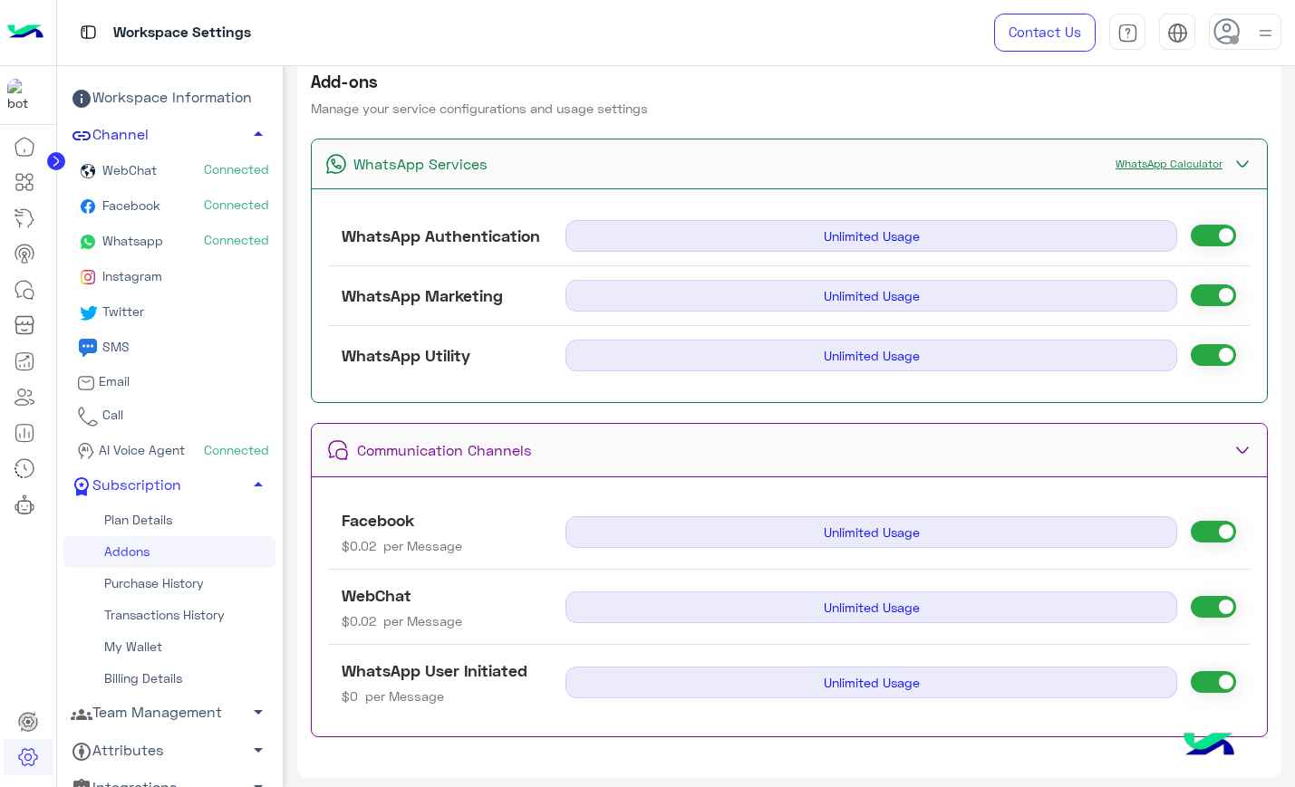
click at [185, 134] on link "Channel arrow_drop_up" at bounding box center [169, 135] width 212 height 37
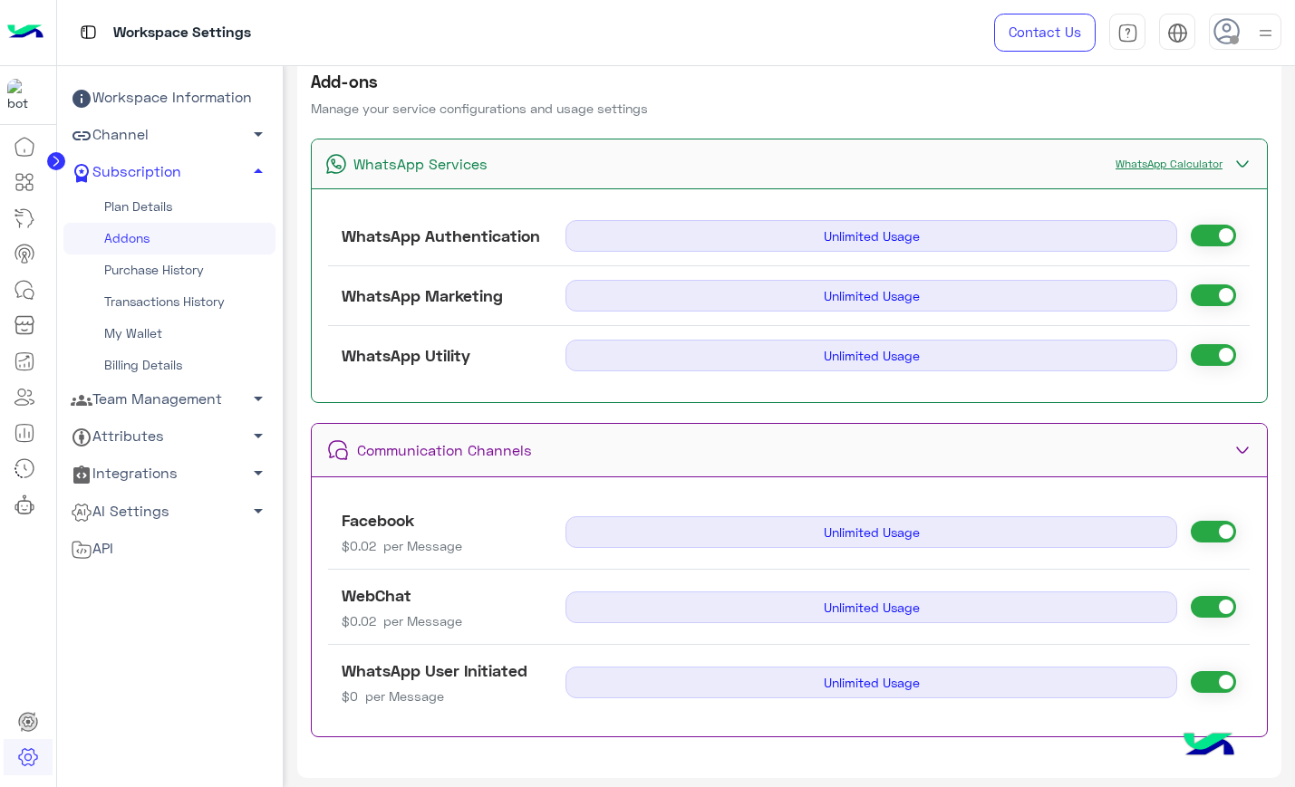
click at [181, 212] on link "Plan Details" at bounding box center [169, 207] width 212 height 32
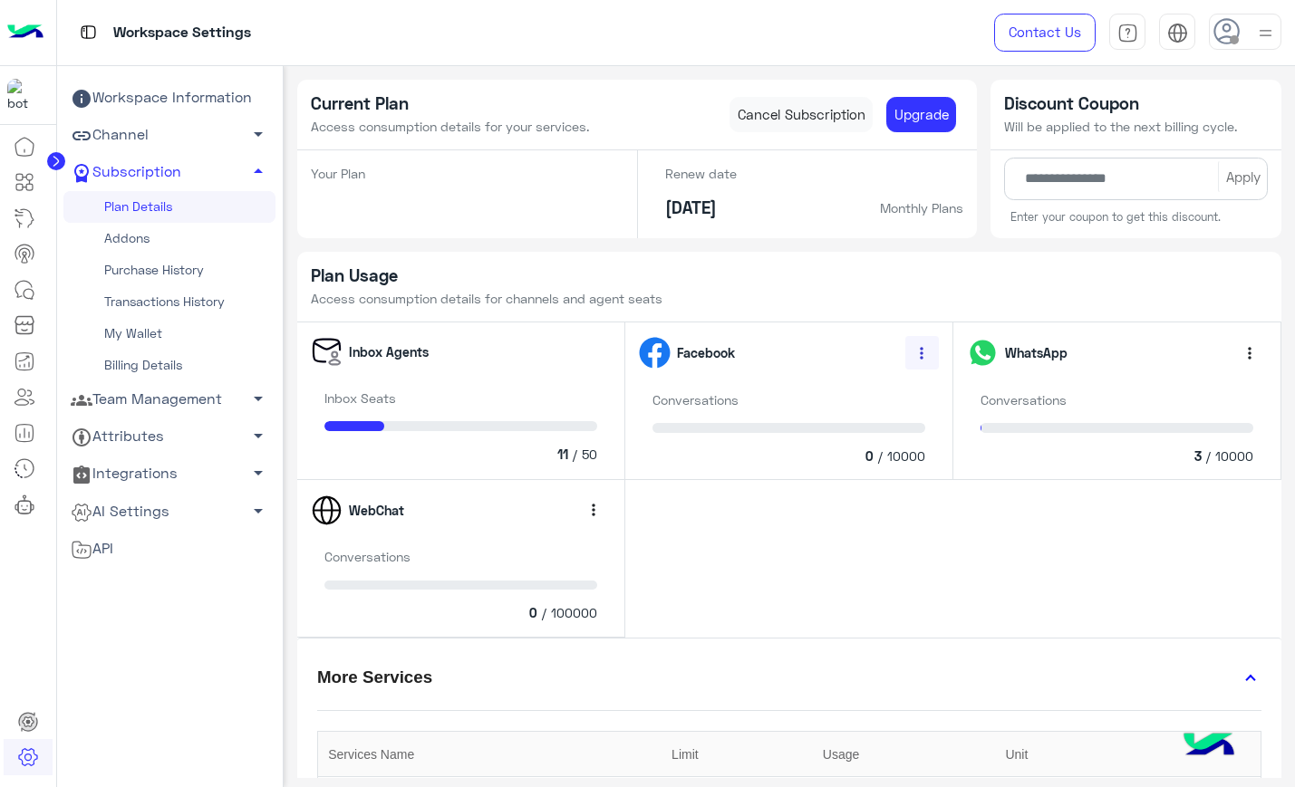
click at [912, 359] on span "more_vert" at bounding box center [921, 353] width 18 height 18
click at [867, 427] on span "Add addon" at bounding box center [870, 430] width 70 height 21
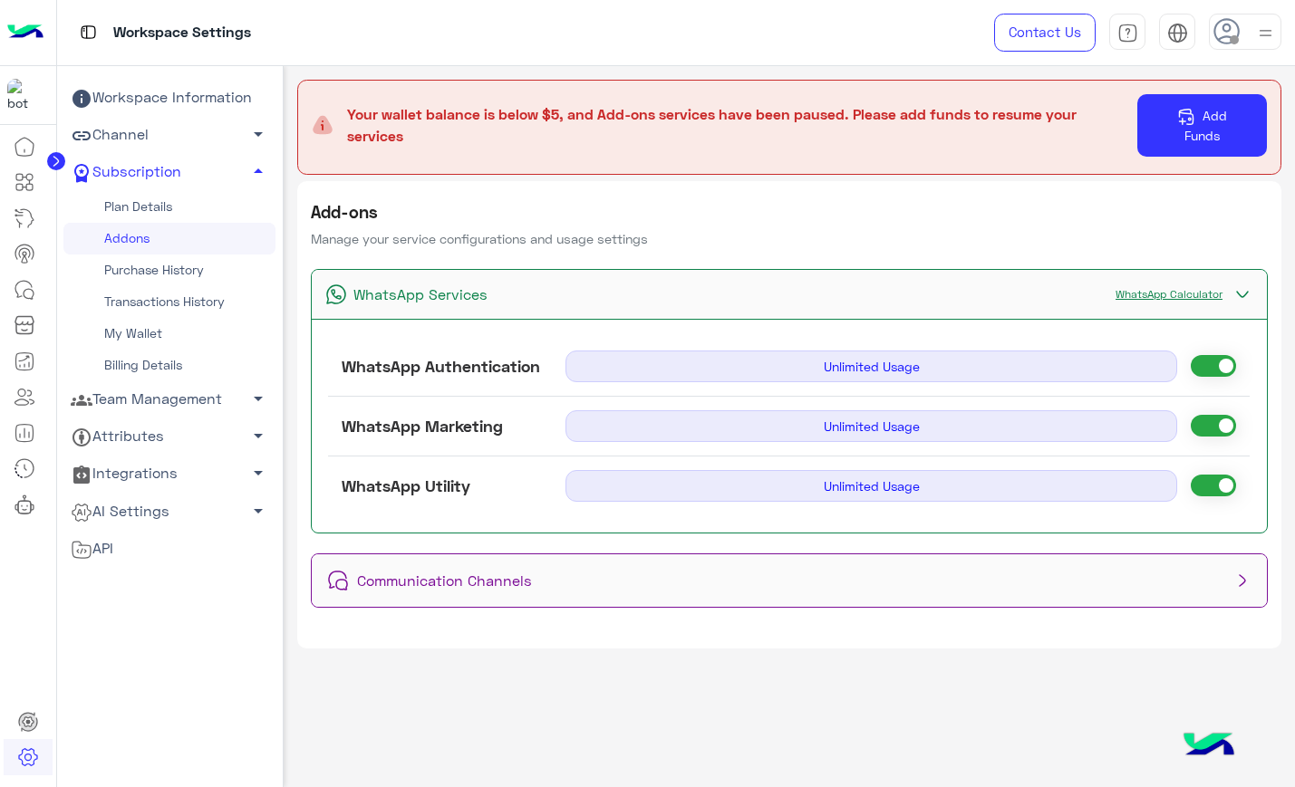
click at [840, 575] on div "Communication Channels" at bounding box center [790, 580] width 956 height 53
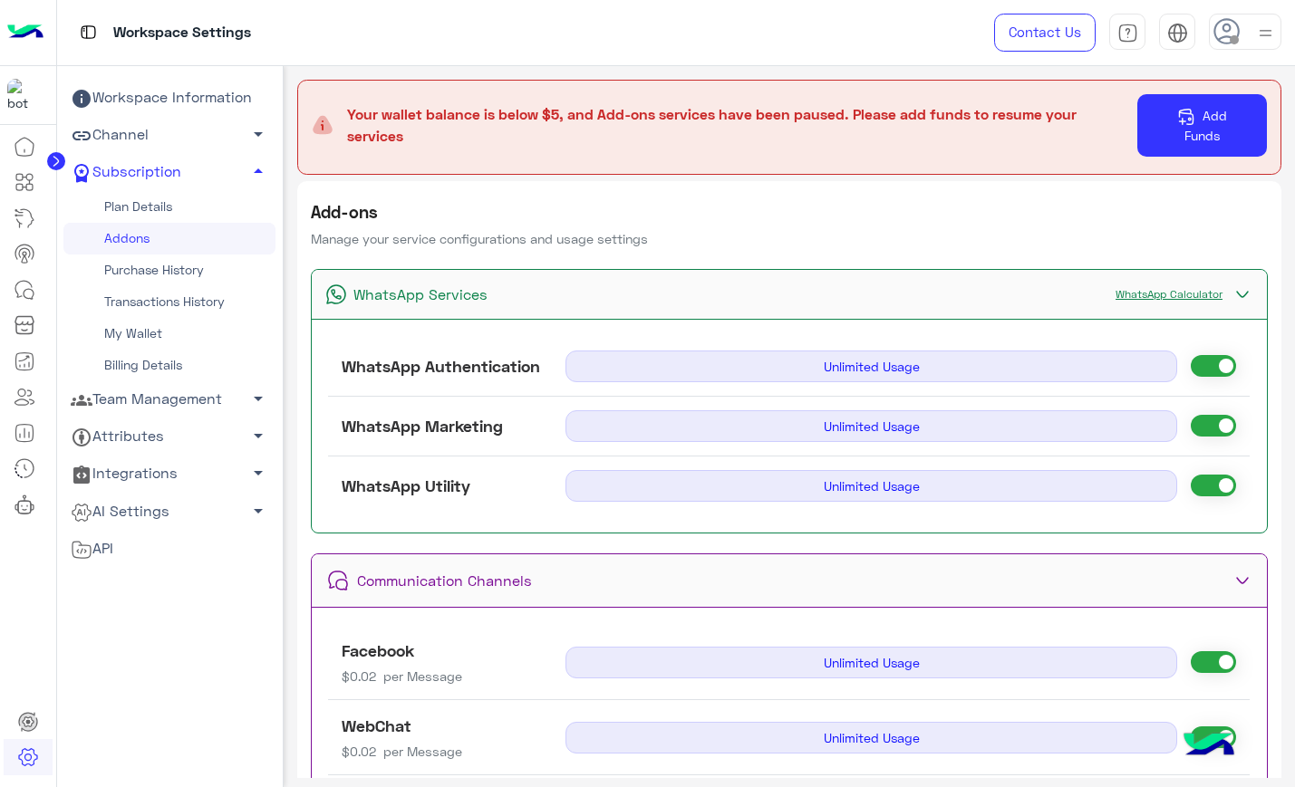
scroll to position [130, 0]
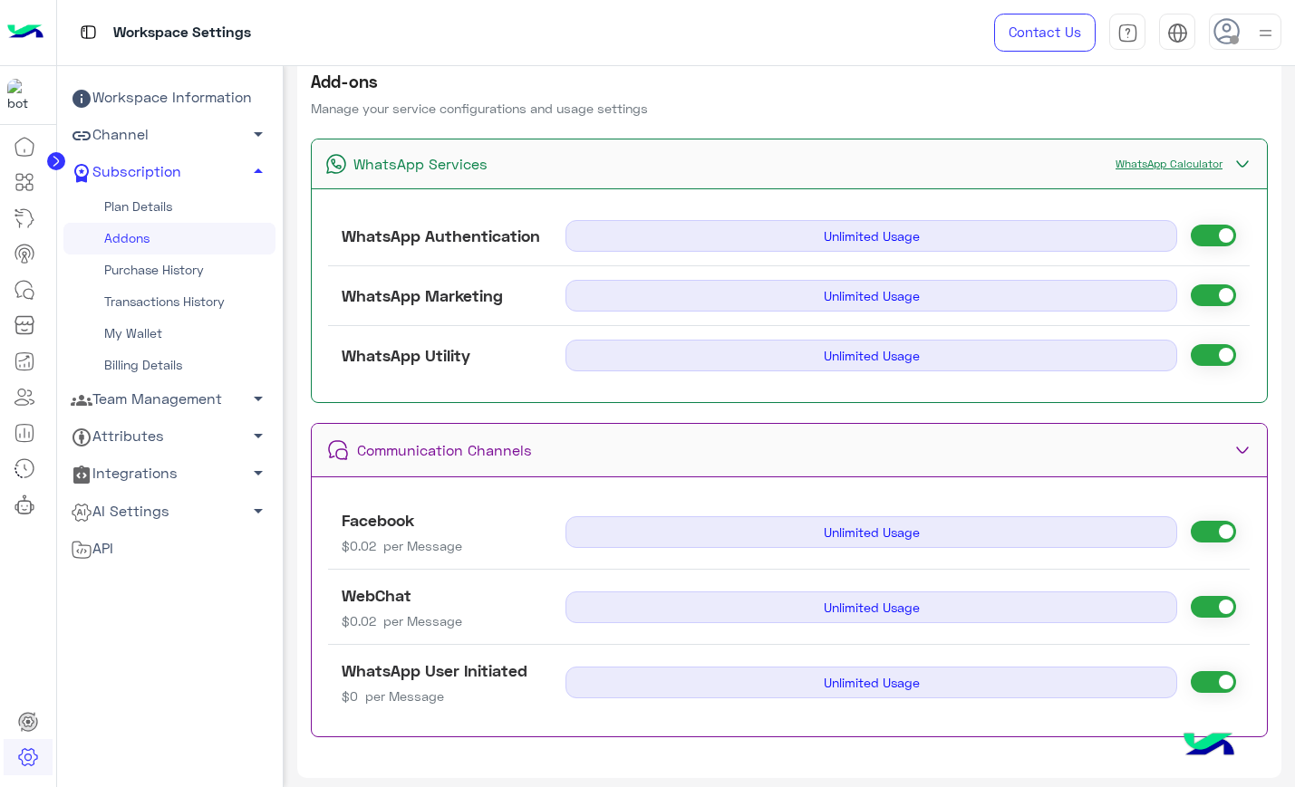
click at [198, 219] on link "Plan Details" at bounding box center [169, 207] width 212 height 32
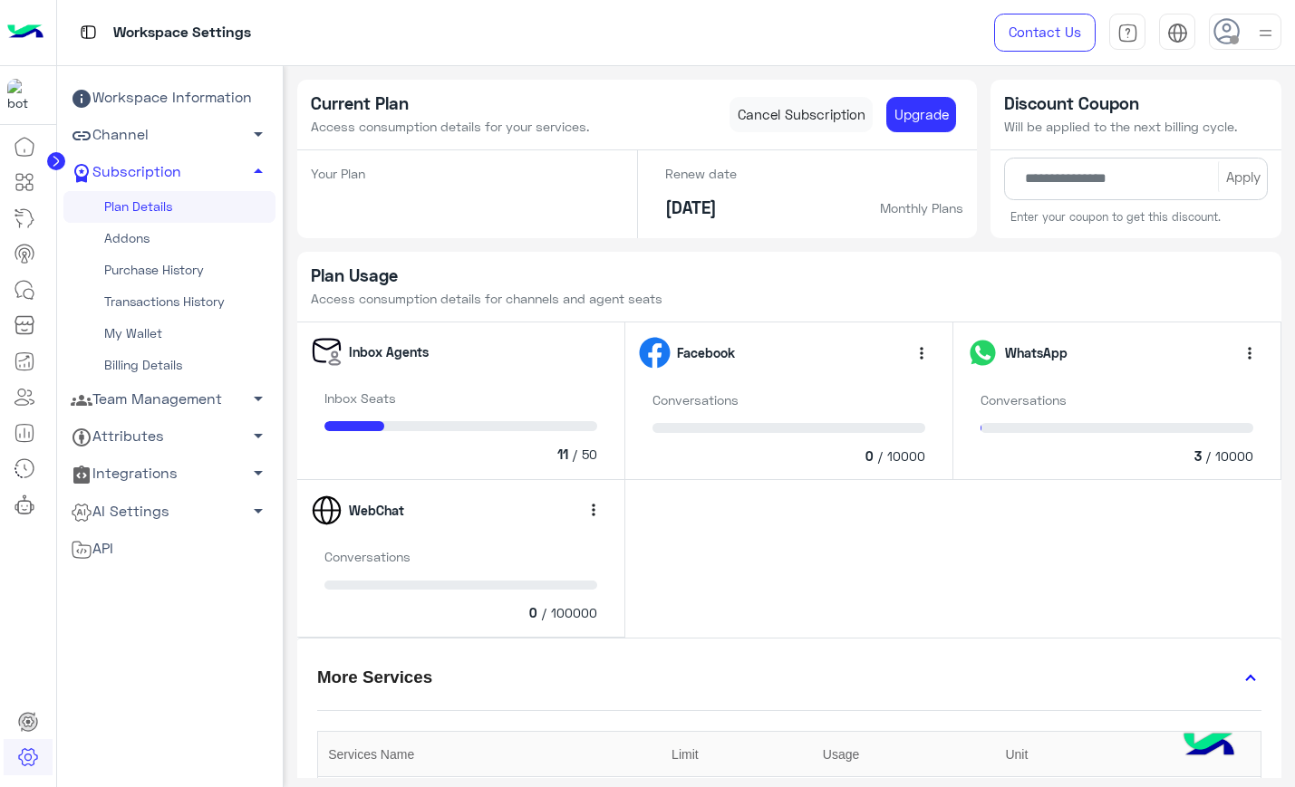
click at [199, 233] on link "Addons" at bounding box center [169, 239] width 212 height 32
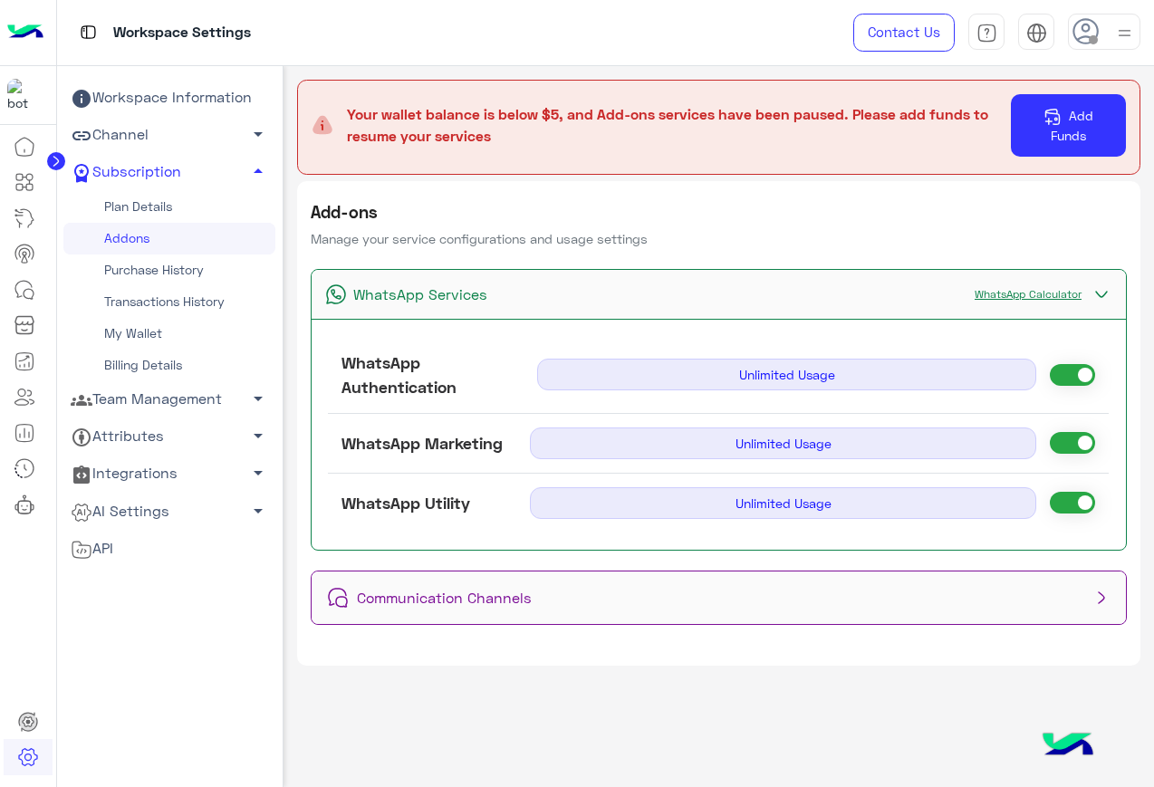
click at [838, 309] on div "WhatsApp Services WhatsApp Calculator" at bounding box center [719, 295] width 815 height 50
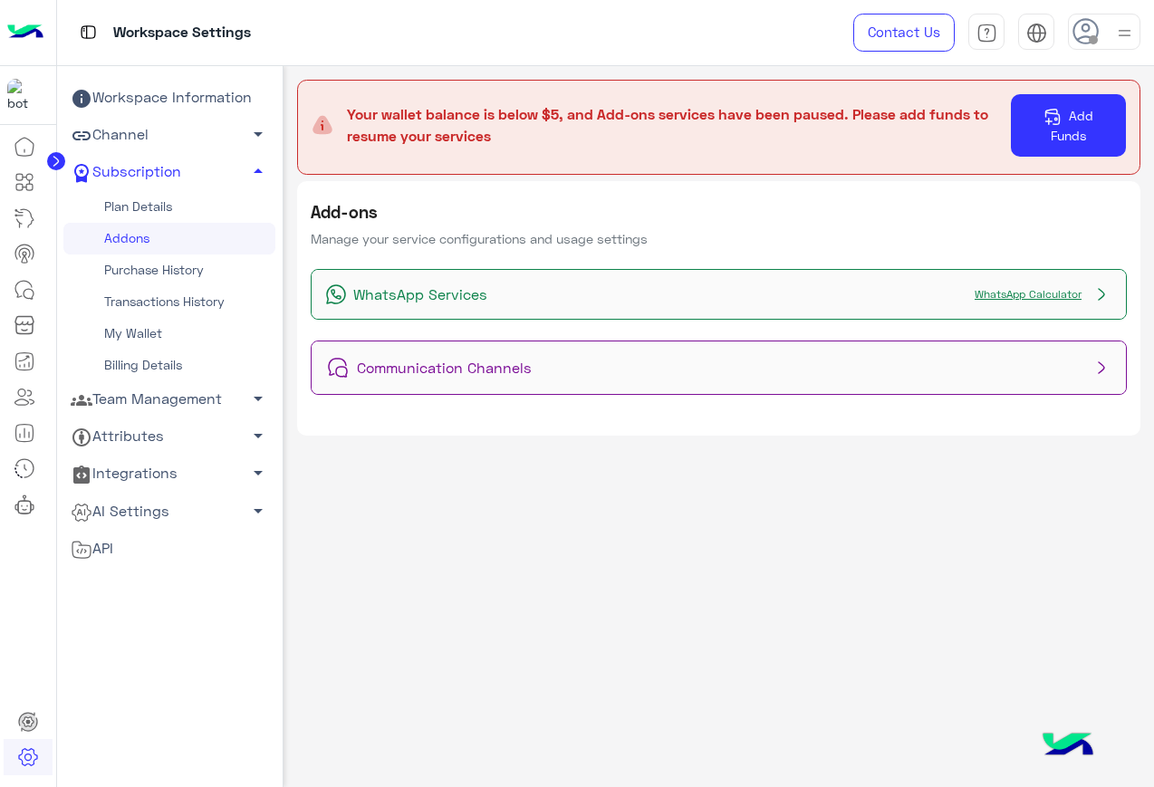
click at [916, 358] on div "Communication Channels" at bounding box center [719, 368] width 815 height 53
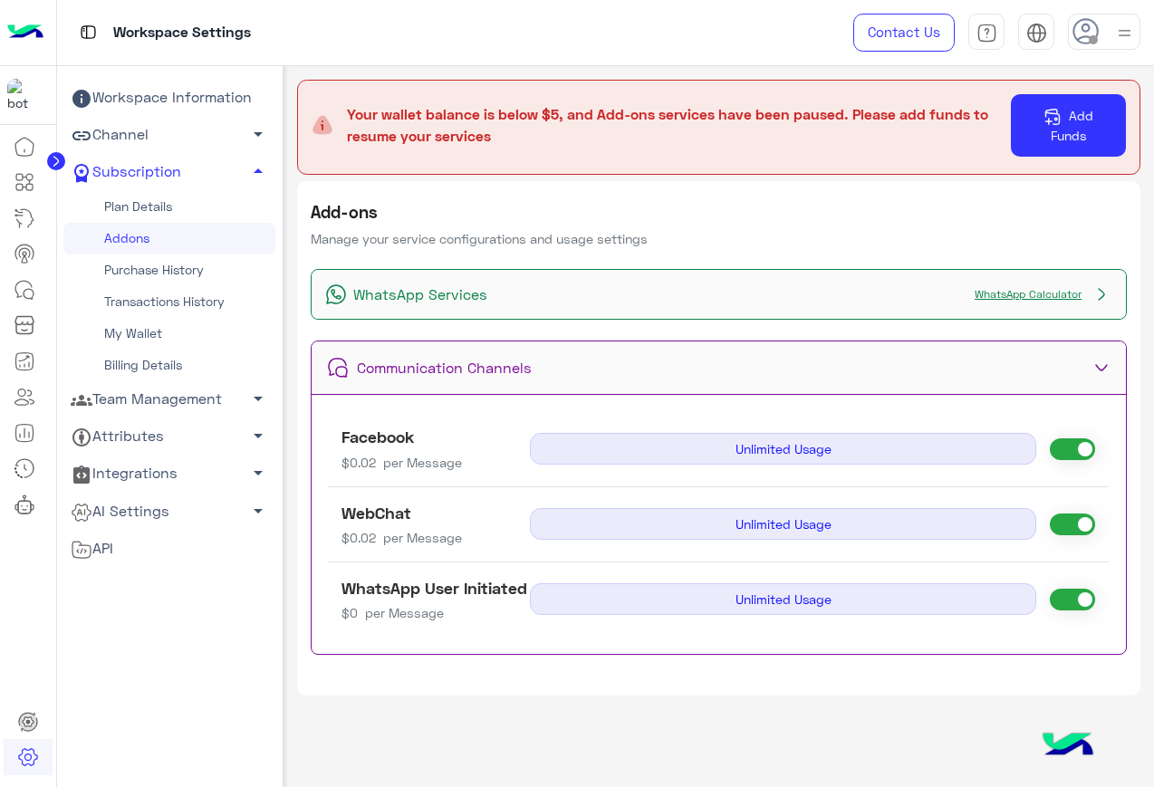
click at [769, 358] on div "Communication Channels" at bounding box center [719, 368] width 815 height 53
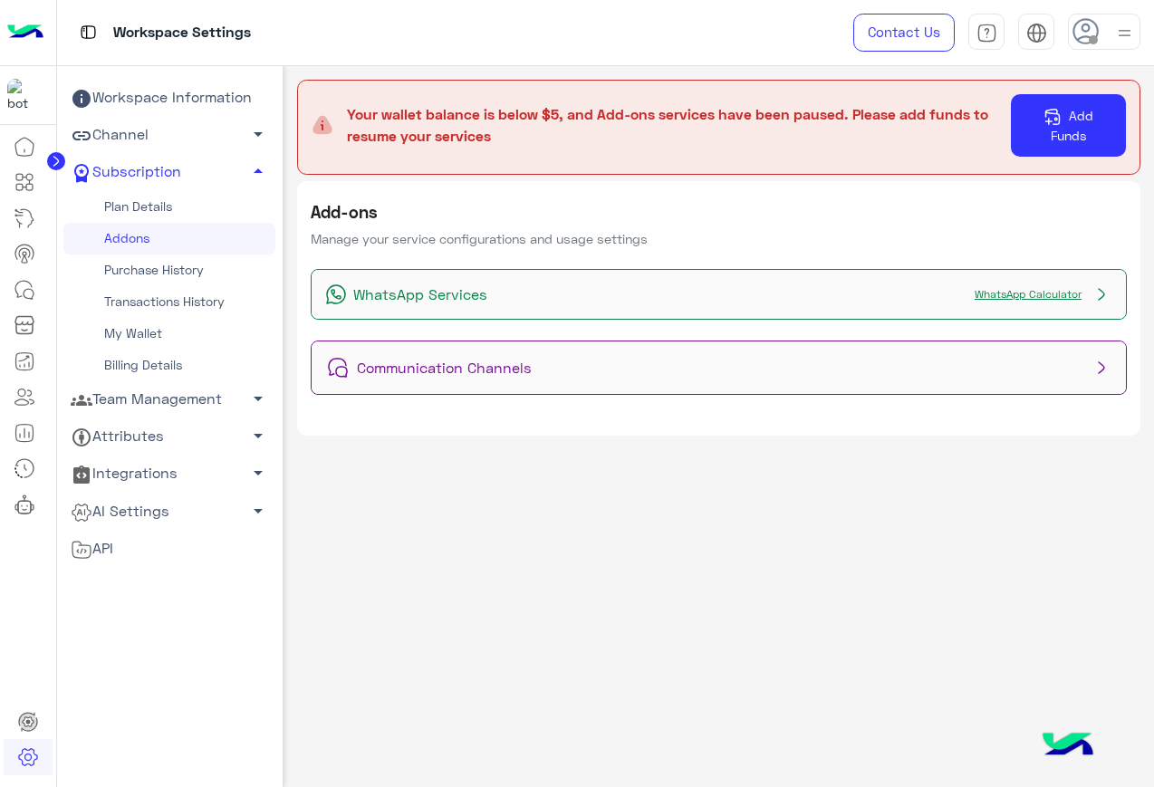
click at [769, 358] on div "Communication Channels" at bounding box center [719, 368] width 815 height 53
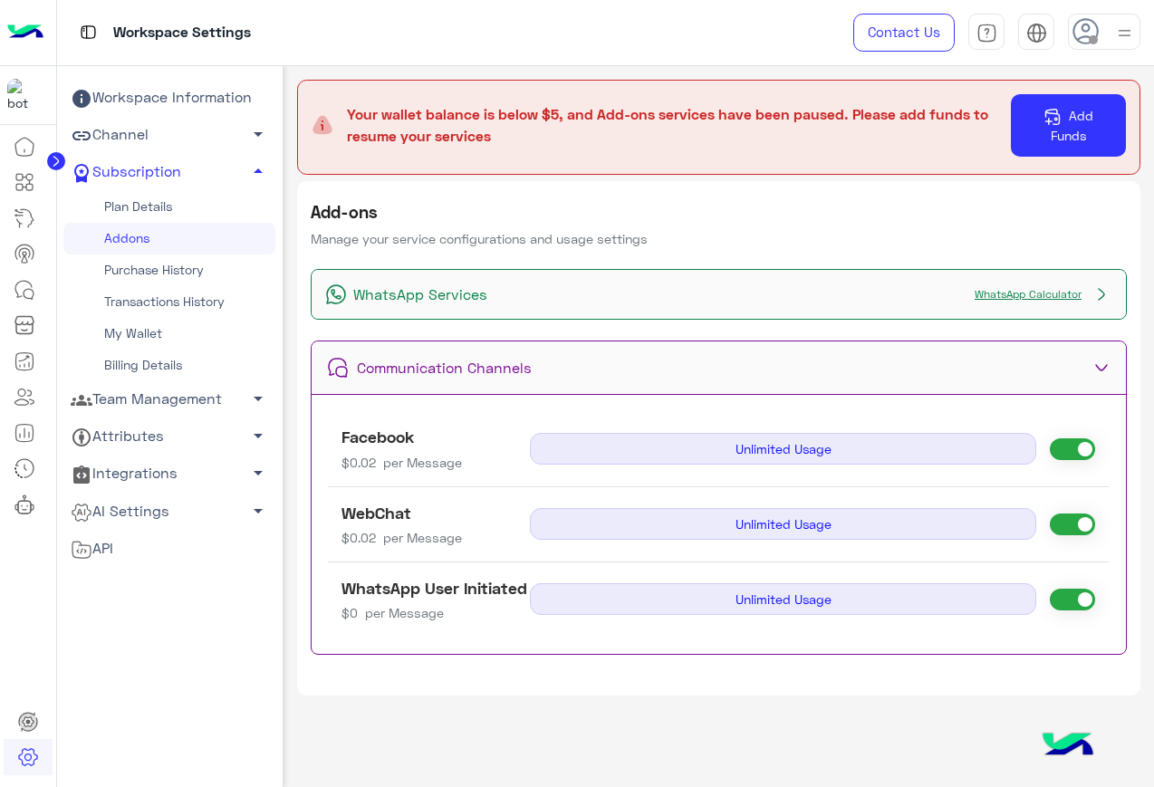
click at [769, 358] on div "Communication Channels" at bounding box center [719, 368] width 815 height 53
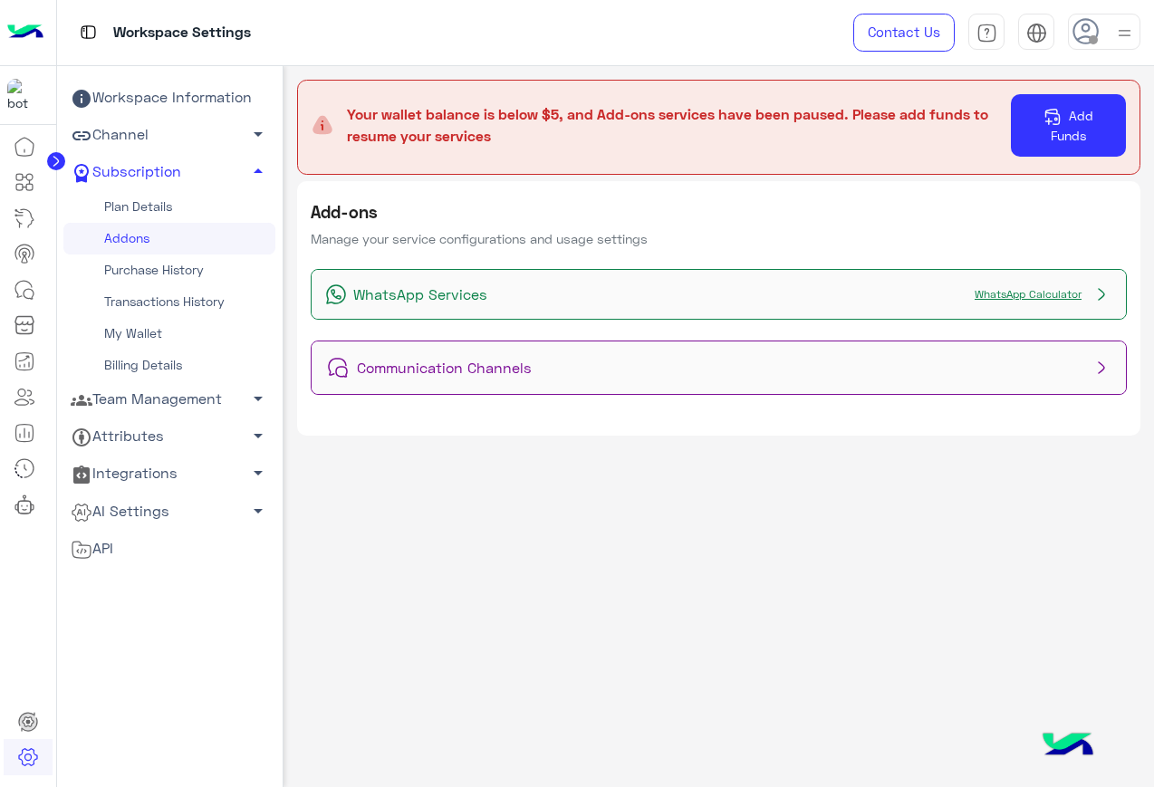
click at [990, 297] on link "WhatsApp Calculator" at bounding box center [1028, 294] width 125 height 14
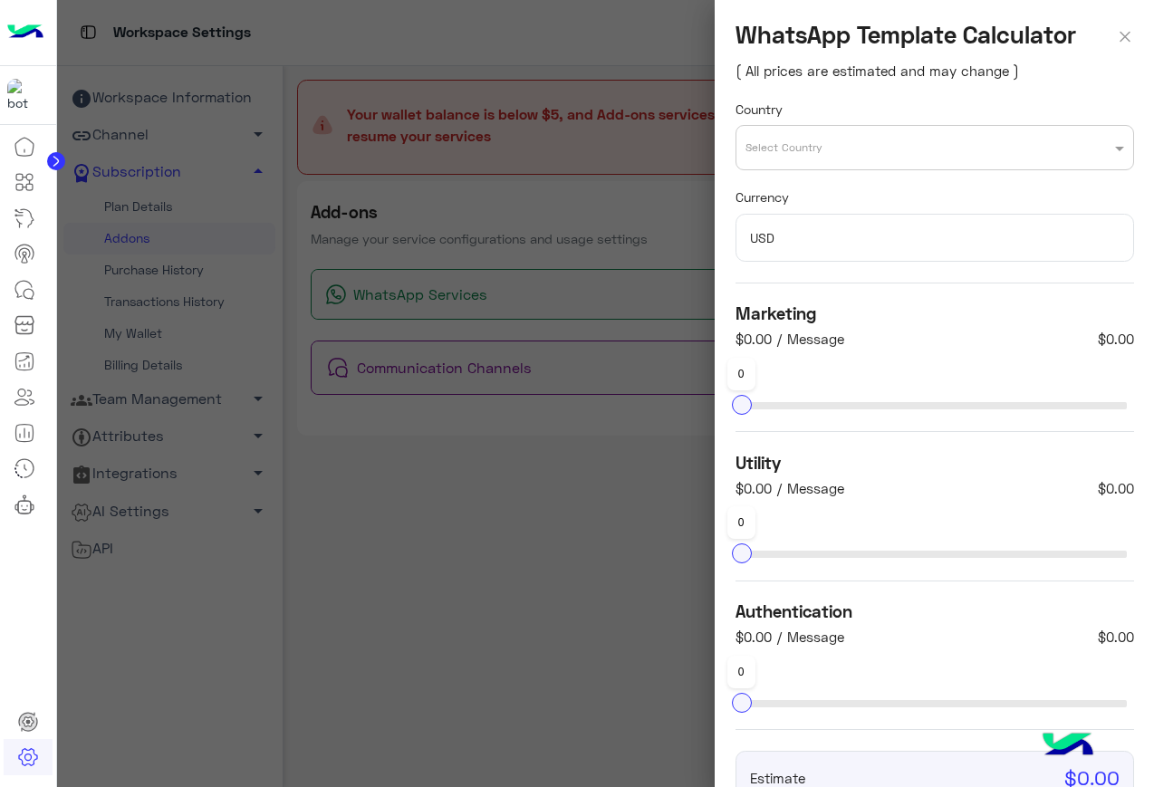
scroll to position [120, 0]
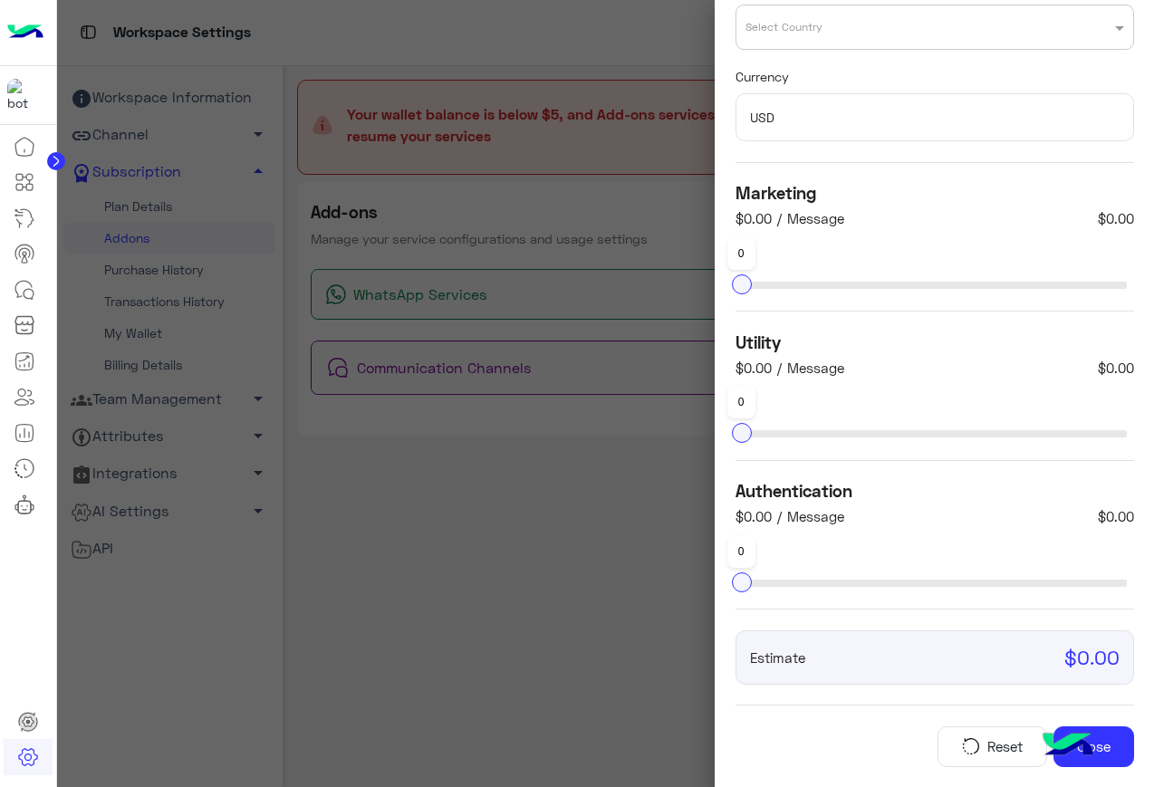
click at [661, 296] on div at bounding box center [606, 393] width 1098 height 787
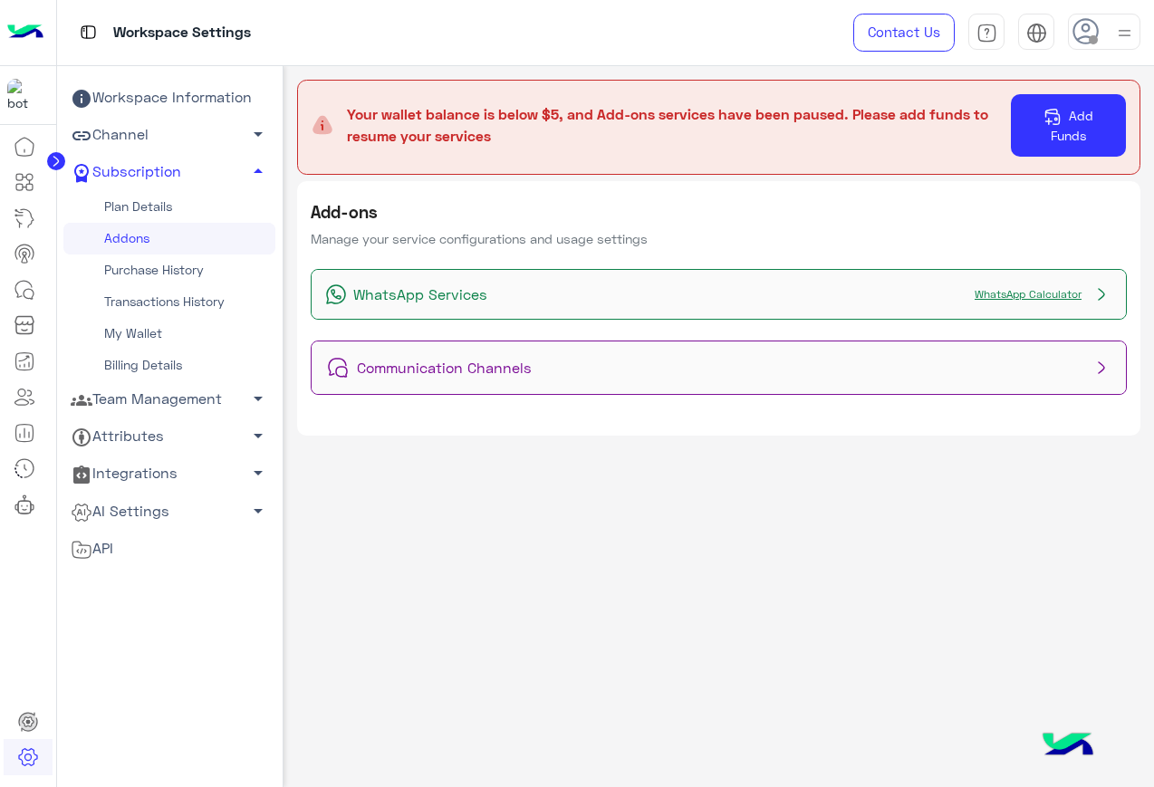
click at [661, 296] on div at bounding box center [606, 393] width 1098 height 787
click at [661, 296] on div "WhatsApp Services WhatsApp Calculator" at bounding box center [719, 295] width 815 height 50
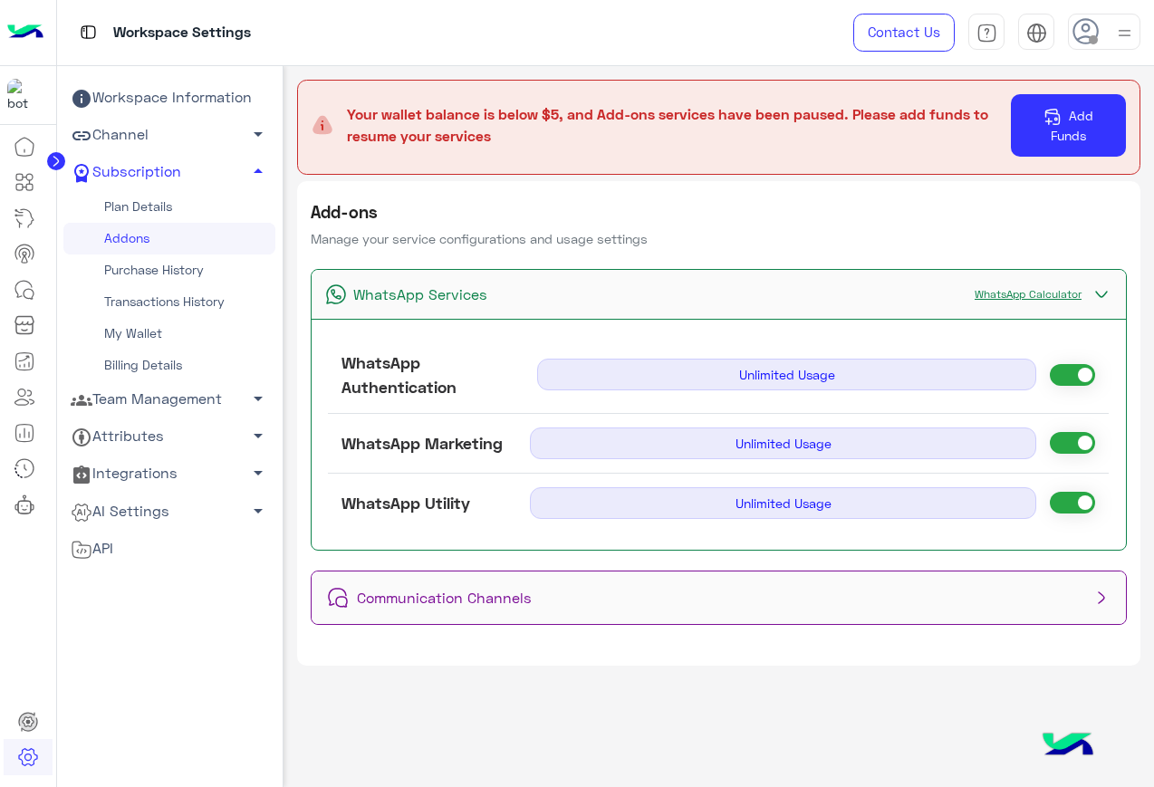
click at [661, 296] on div "WhatsApp Services WhatsApp Calculator" at bounding box center [719, 295] width 815 height 50
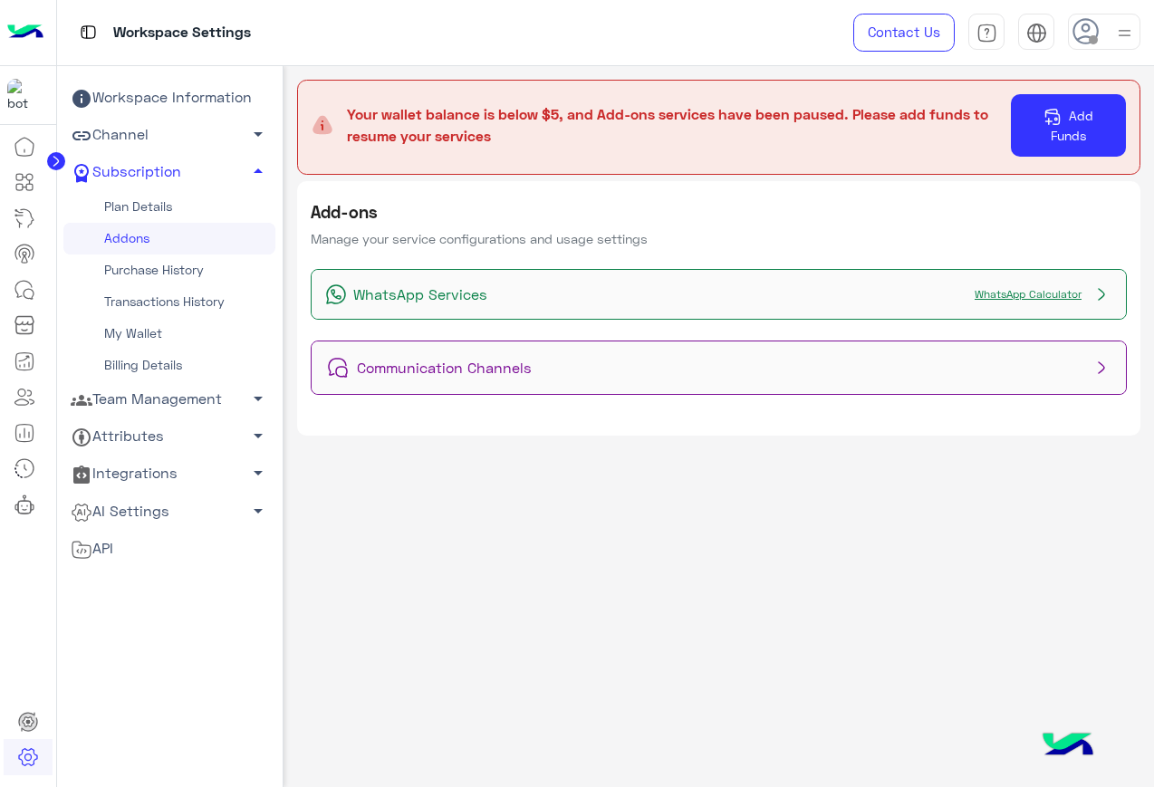
click at [1054, 294] on link "WhatsApp Calculator" at bounding box center [1028, 294] width 125 height 14
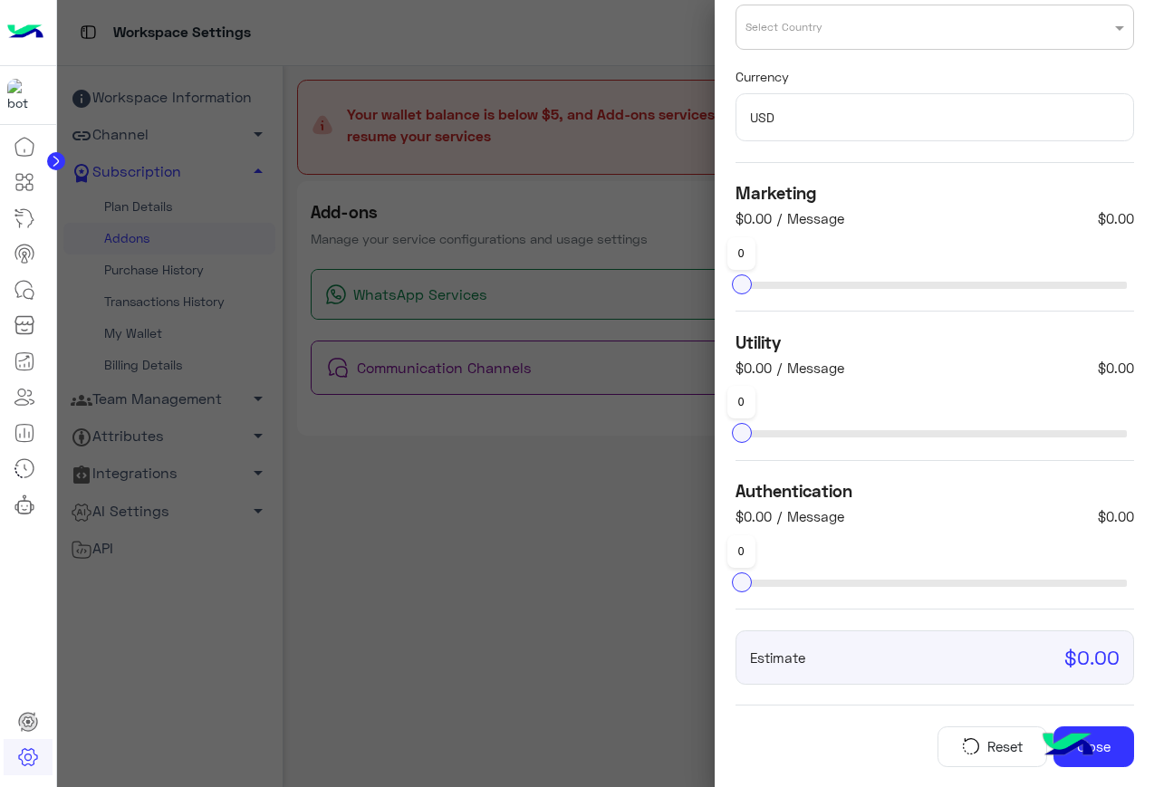
click at [588, 389] on div at bounding box center [606, 393] width 1098 height 787
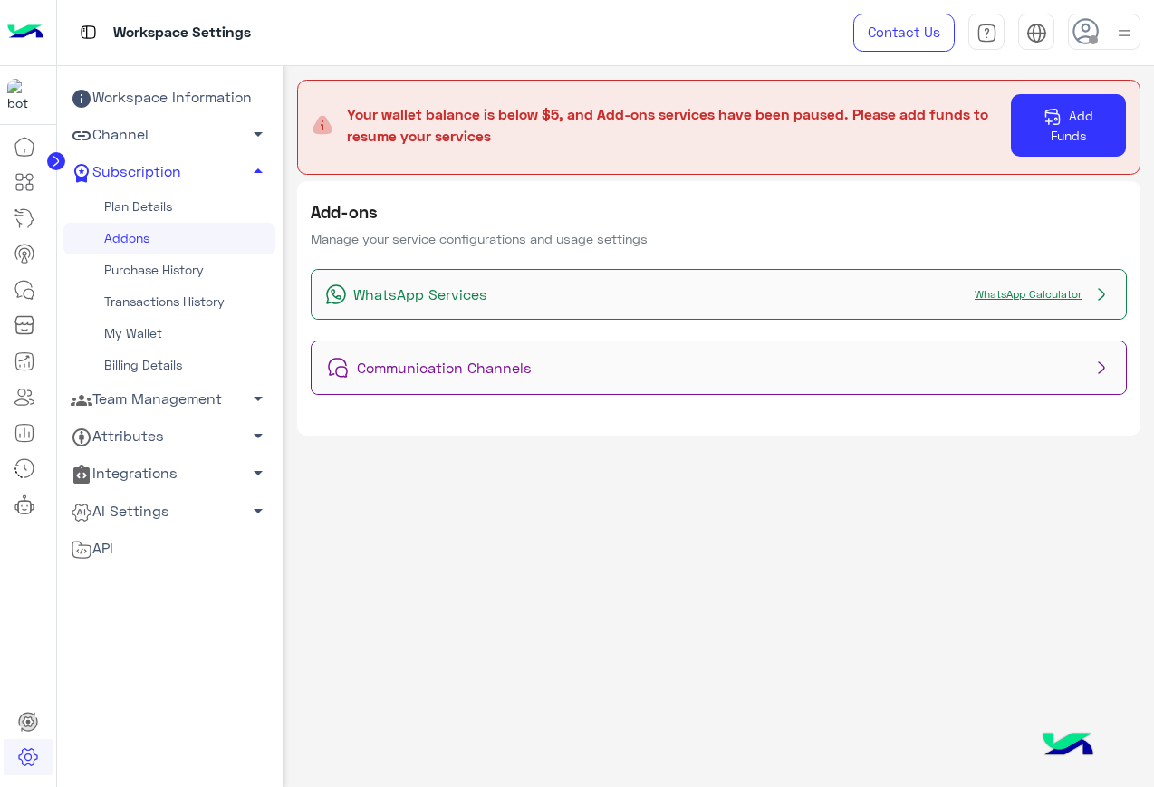
click at [520, 298] on div "WhatsApp Services WhatsApp Calculator" at bounding box center [719, 295] width 815 height 50
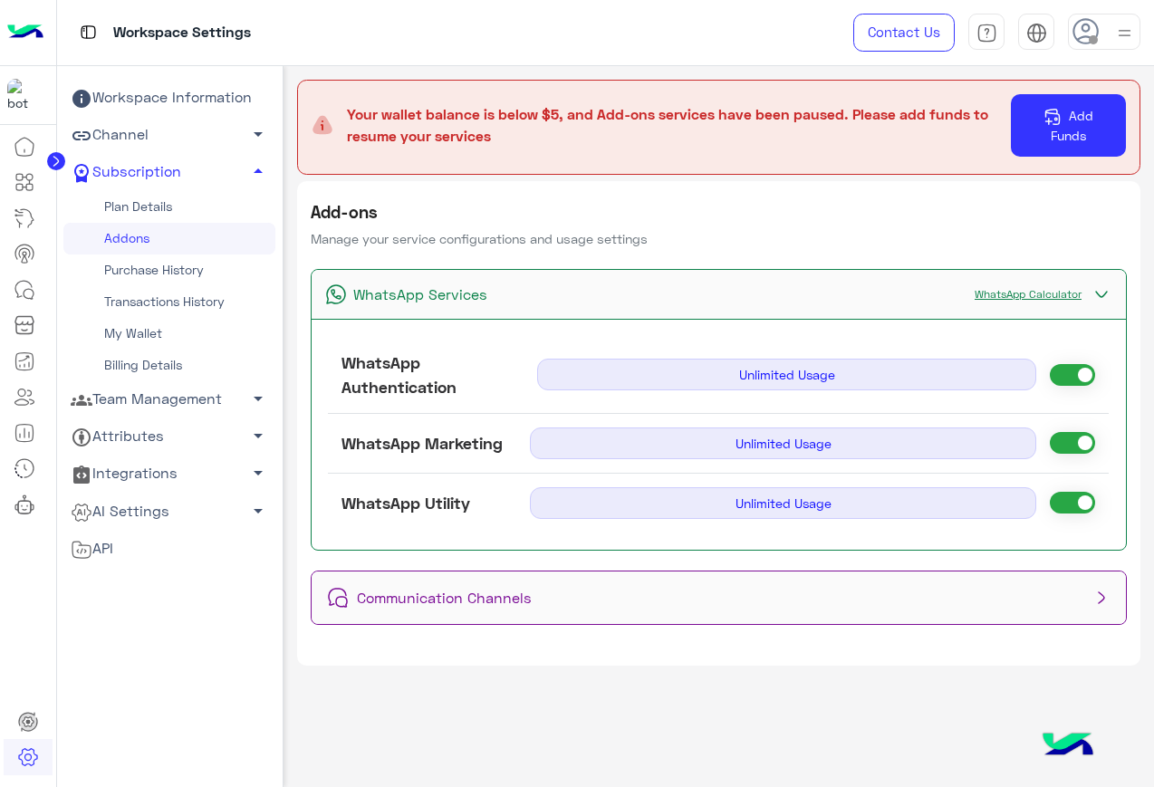
click at [594, 619] on div "Communication Channels" at bounding box center [719, 598] width 815 height 53
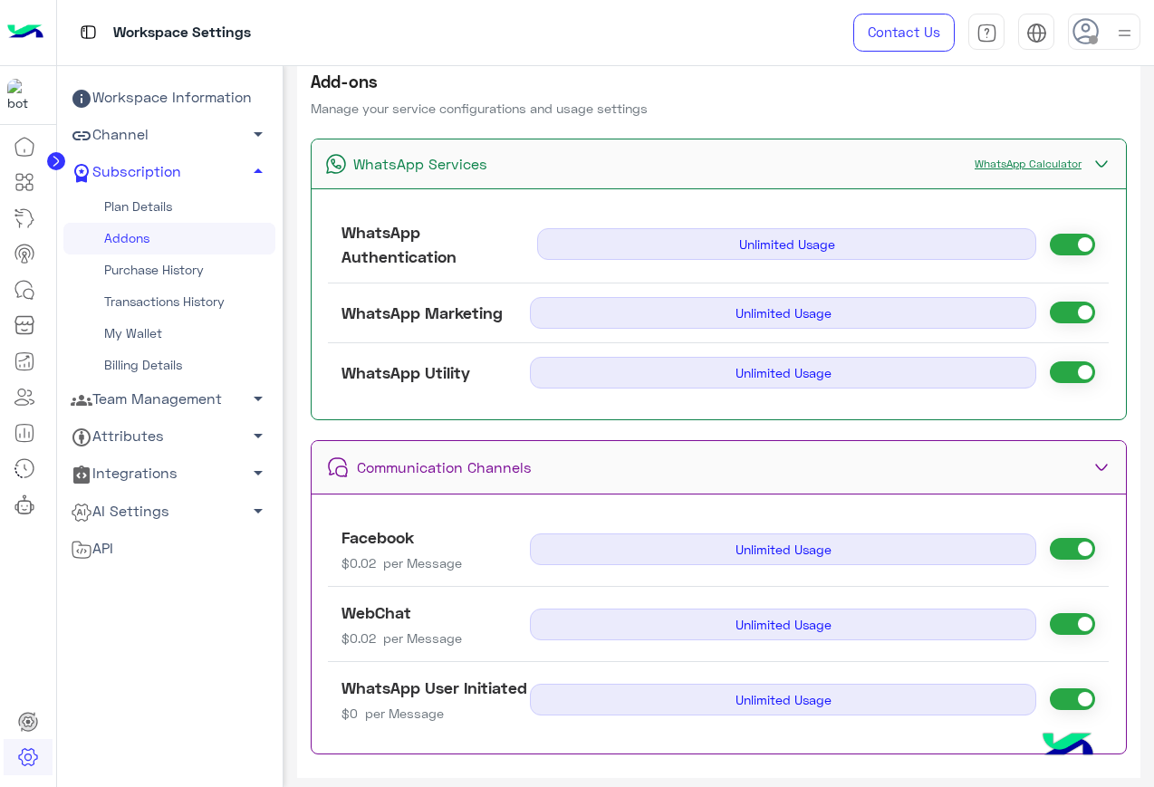
scroll to position [148, 0]
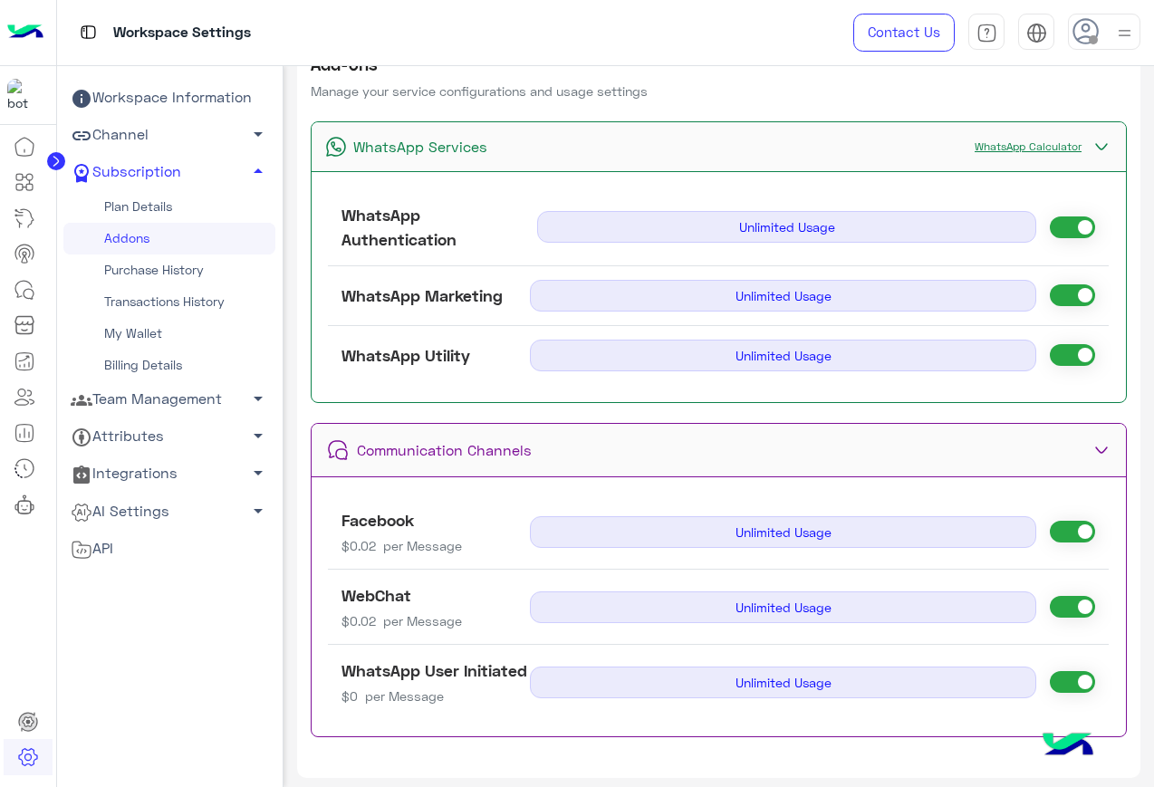
click at [444, 621] on span "per Message" at bounding box center [422, 620] width 79 height 15
click at [425, 542] on span "per Message" at bounding box center [422, 545] width 79 height 15
click at [415, 691] on span "per Message" at bounding box center [404, 695] width 79 height 15
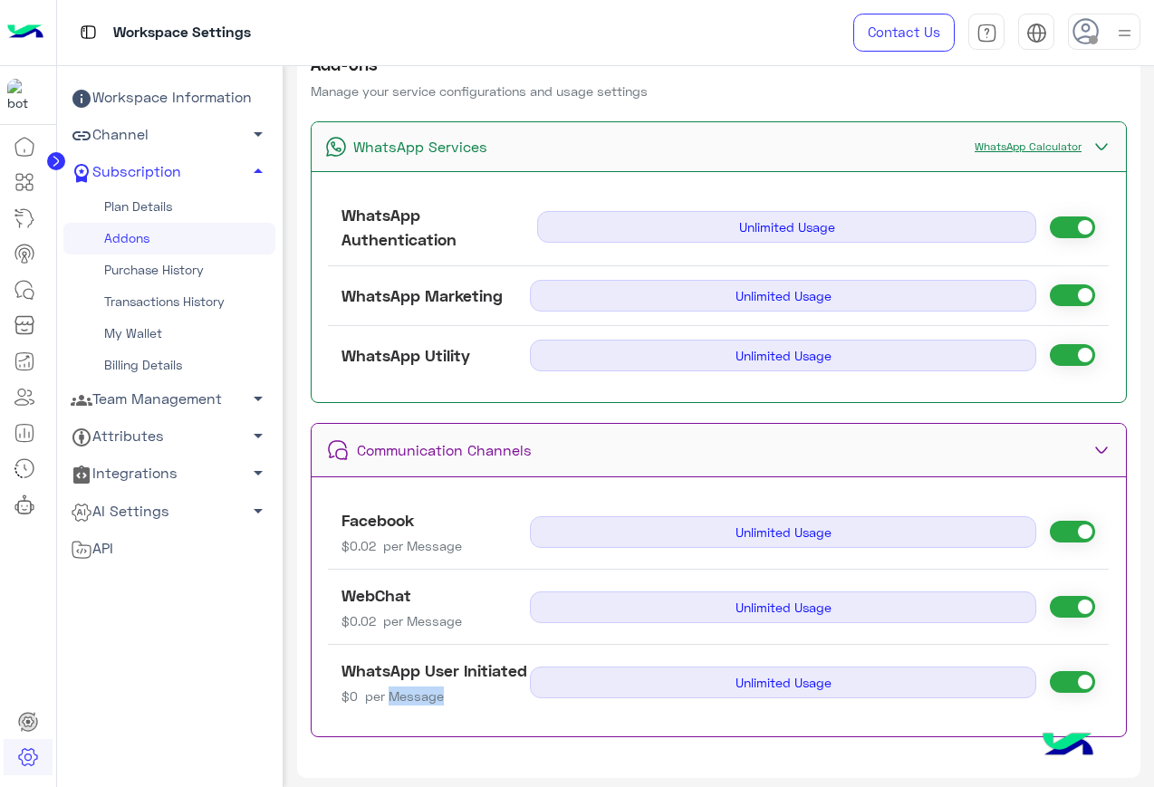
click at [415, 691] on span "per Message" at bounding box center [404, 695] width 79 height 15
click at [575, 447] on div "Communication Channels" at bounding box center [719, 450] width 815 height 53
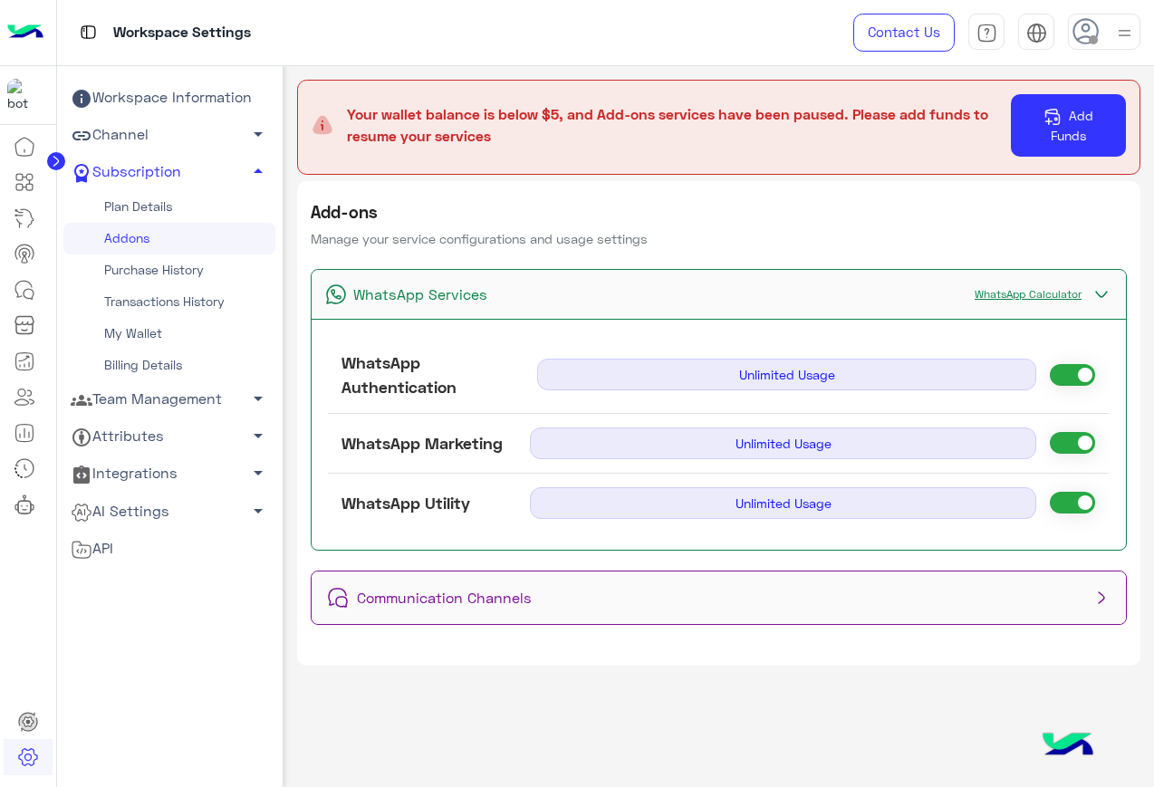
scroll to position [0, 0]
click at [575, 582] on div "Communication Channels" at bounding box center [719, 598] width 815 height 53
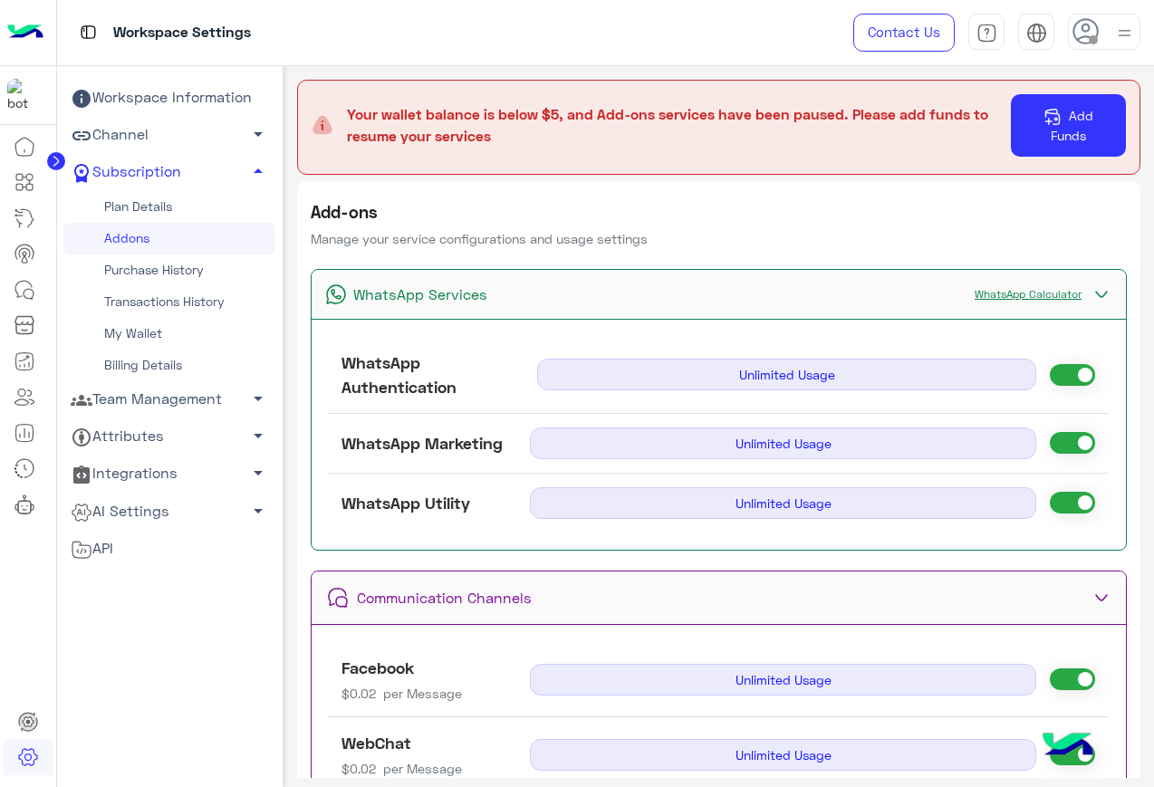
scroll to position [148, 0]
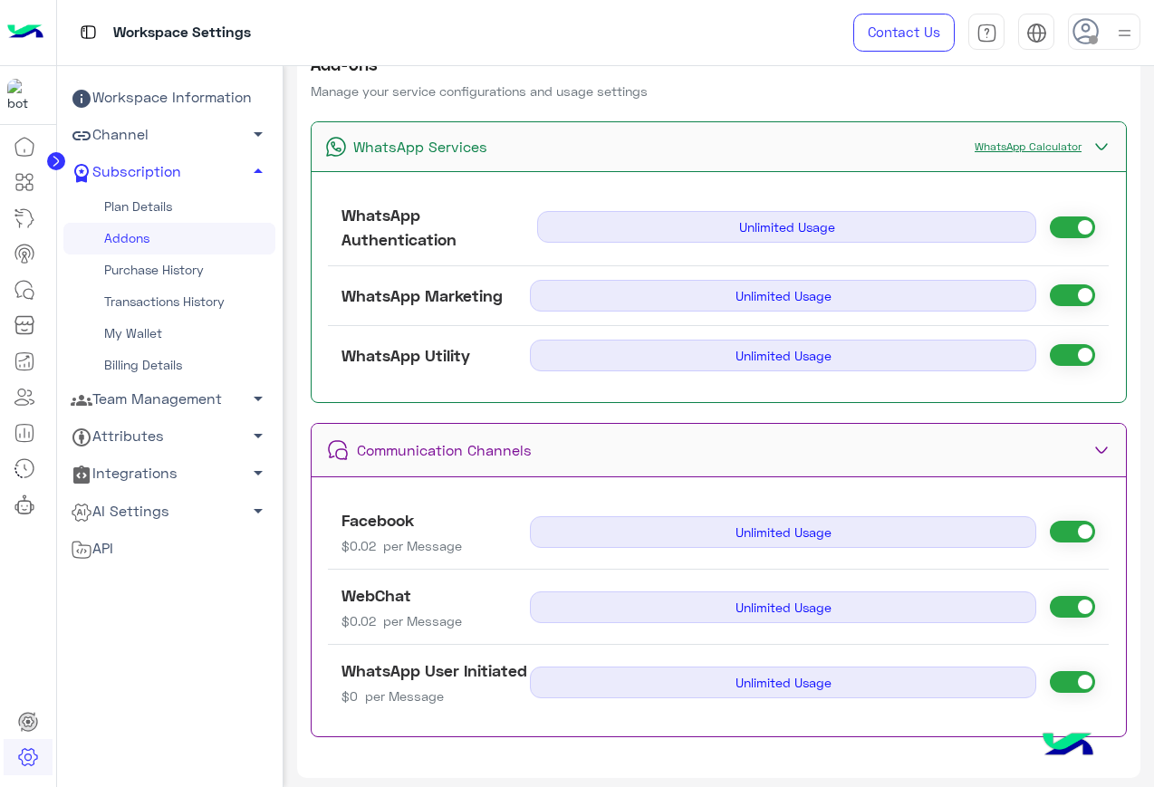
click at [1085, 30] on use at bounding box center [1086, 31] width 26 height 26
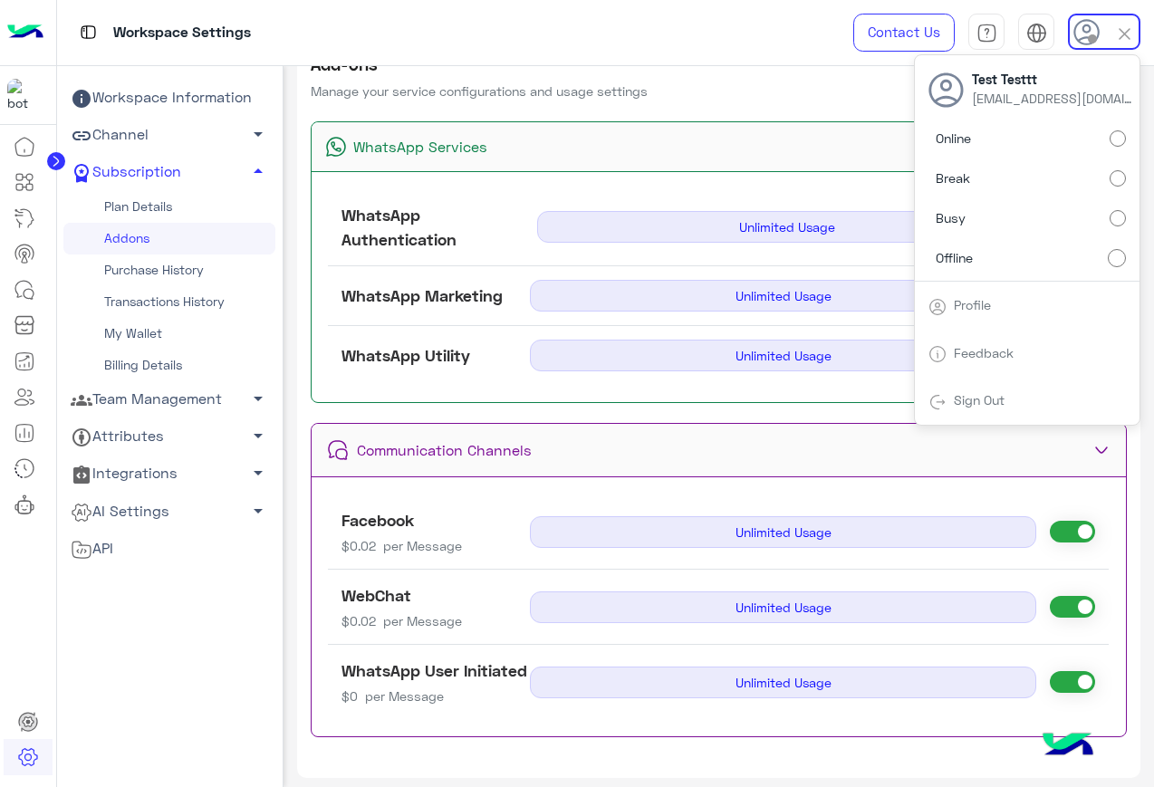
click at [966, 396] on link "Sign Out" at bounding box center [979, 399] width 51 height 15
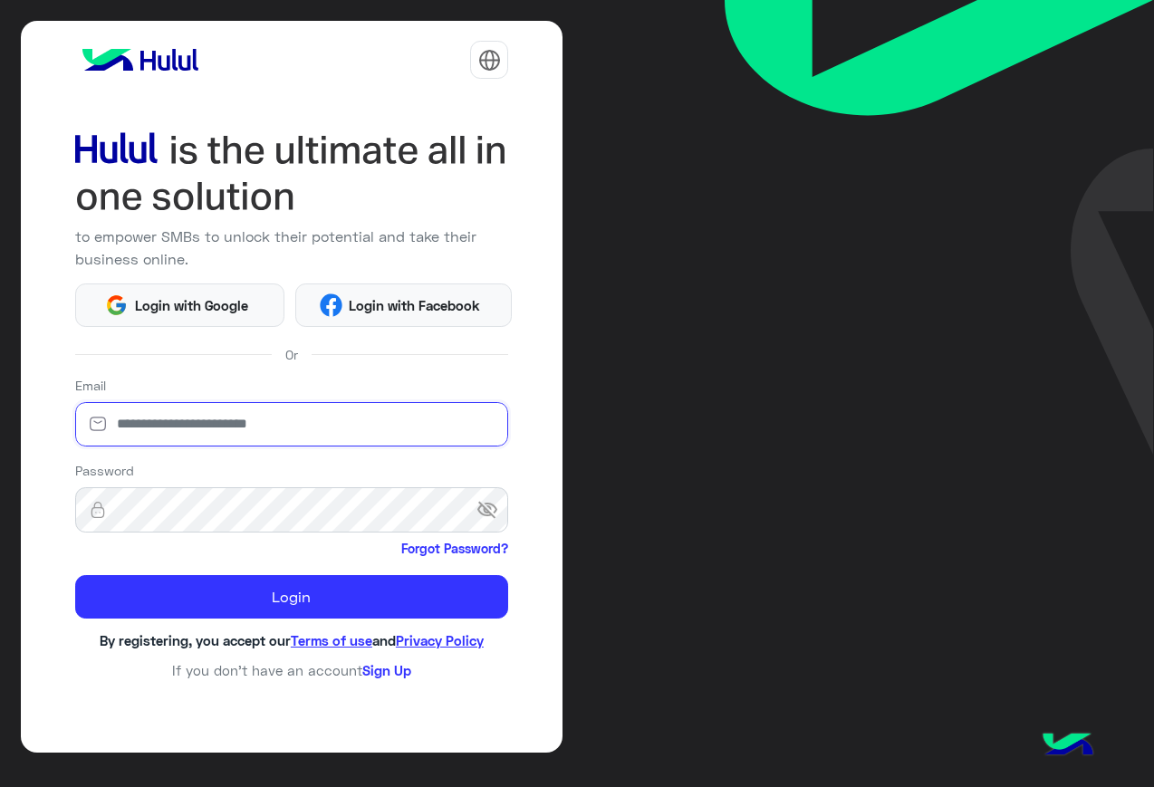
type input "**********"
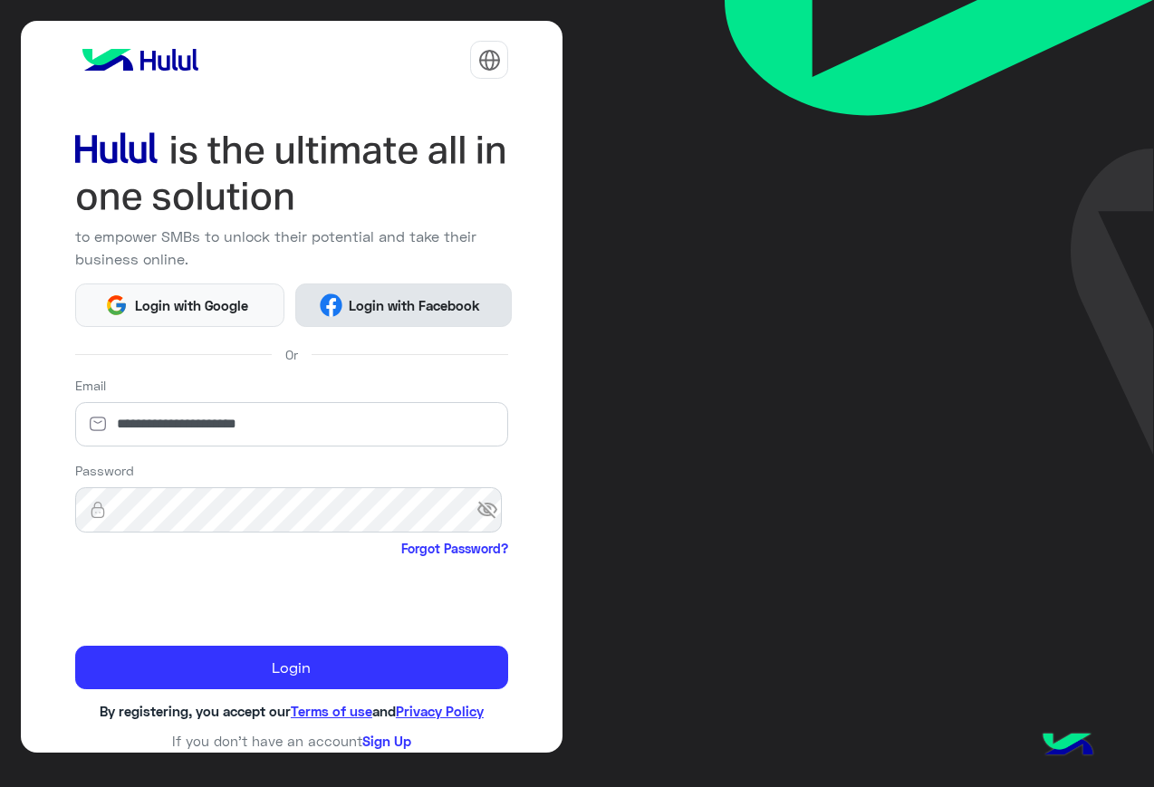
click at [414, 284] on button "Login with Facebook" at bounding box center [403, 305] width 217 height 43
